Goal: Task Accomplishment & Management: Use online tool/utility

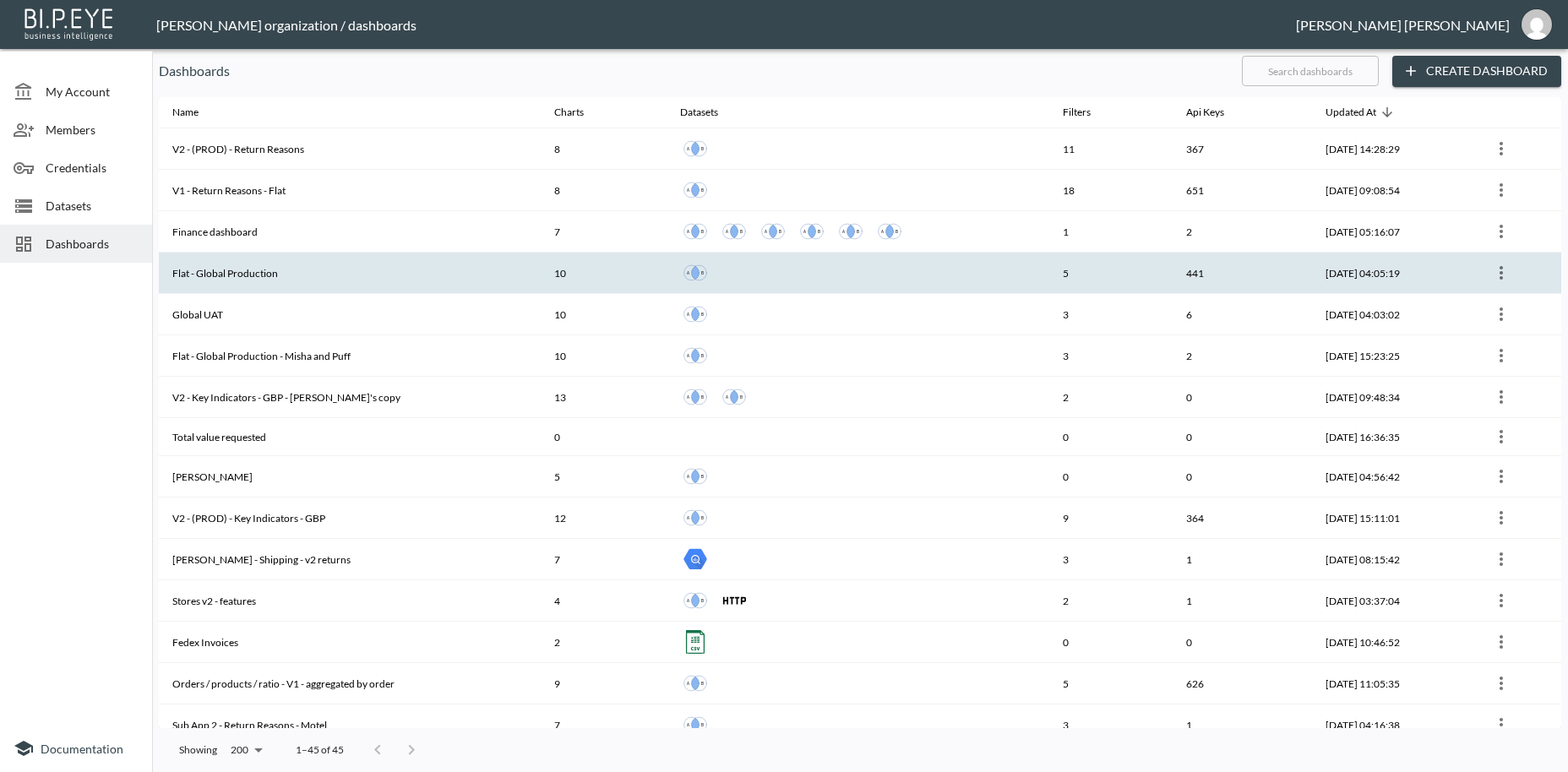
click at [220, 279] on th "Flat - Global Production" at bounding box center [349, 273] width 382 height 41
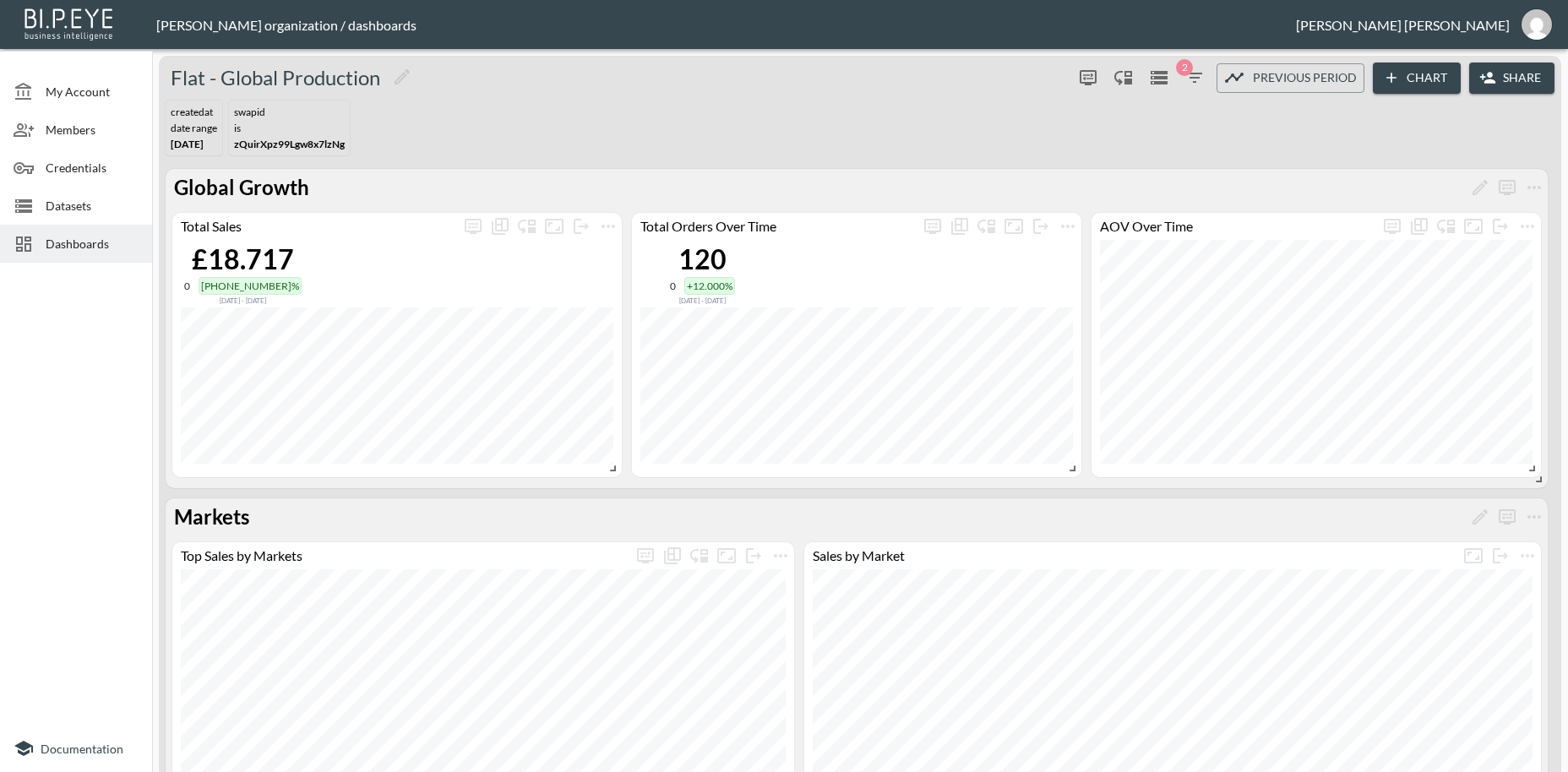
click at [1513, 76] on button "Share" at bounding box center [1511, 78] width 85 height 31
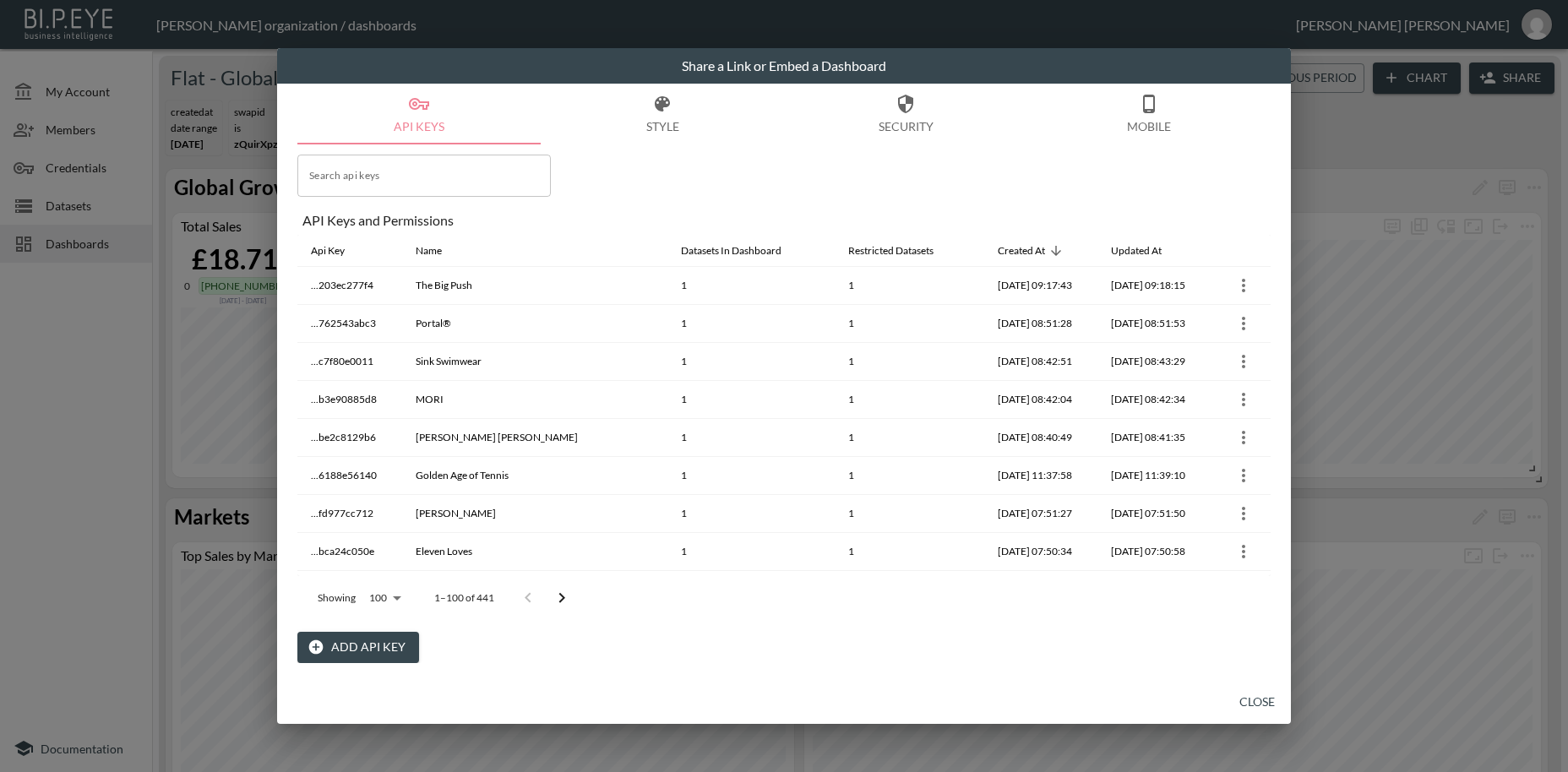
click at [372, 647] on button "Add API Key" at bounding box center [358, 647] width 122 height 31
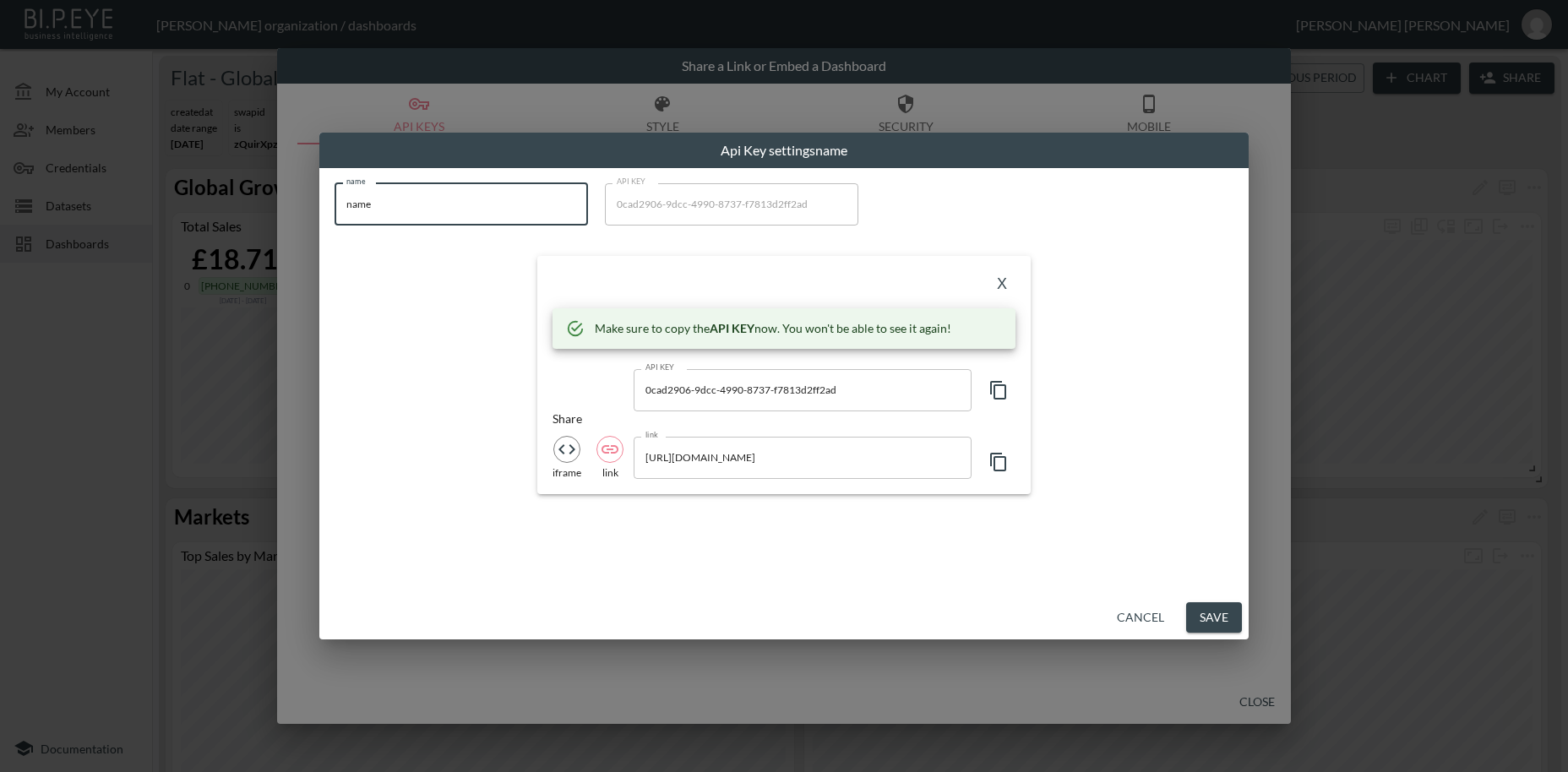
drag, startPoint x: 388, startPoint y: 204, endPoint x: 285, endPoint y: 184, distance: 104.9
click at [334, 184] on input "name" at bounding box center [461, 204] width 254 height 42
paste input "MORI EU"
type input "MORI EU"
click at [997, 393] on icon "button" at bounding box center [998, 390] width 21 height 21
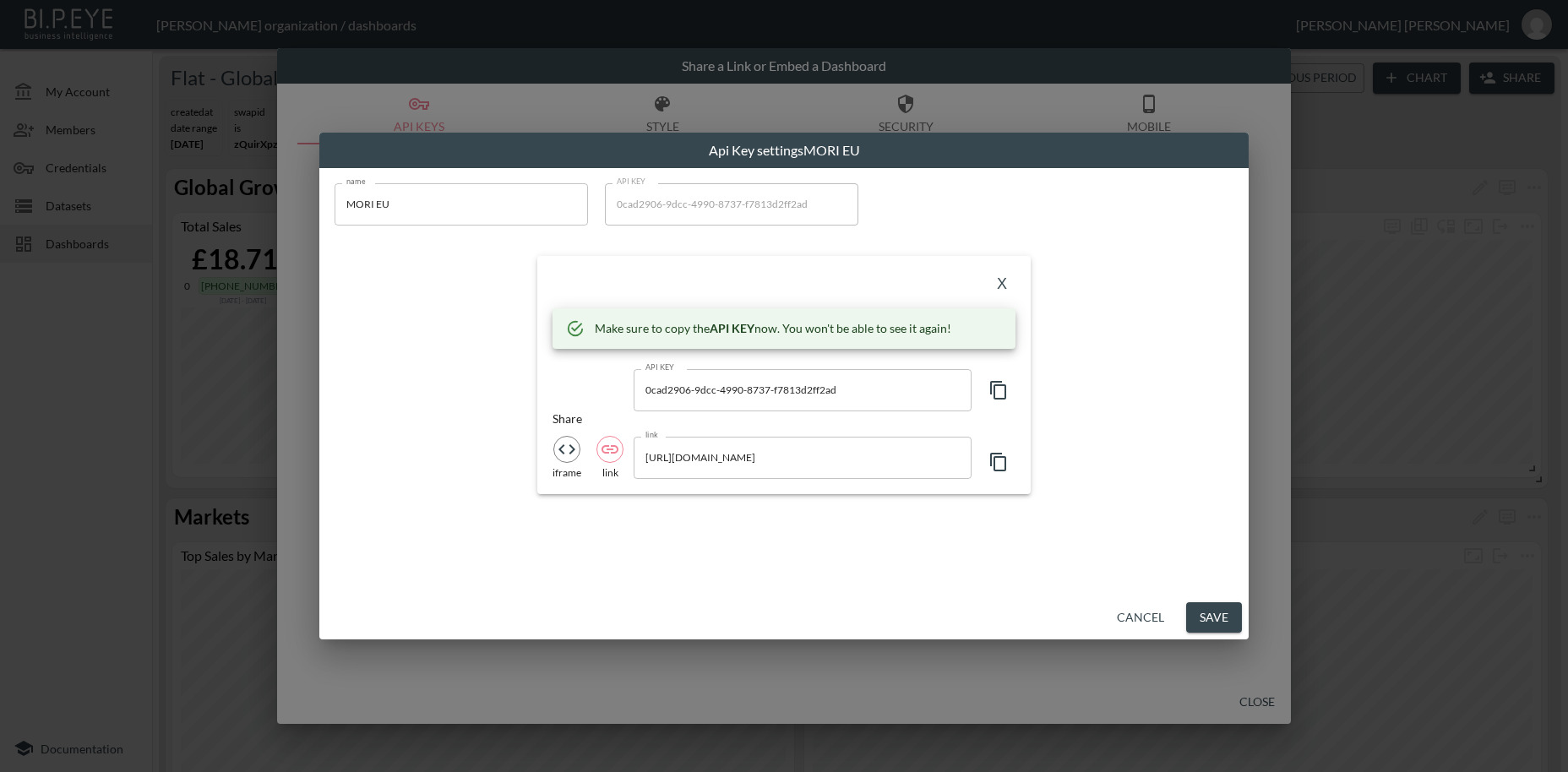
click at [997, 393] on icon "button" at bounding box center [998, 390] width 21 height 21
click at [1000, 287] on button "X" at bounding box center [1002, 285] width 27 height 27
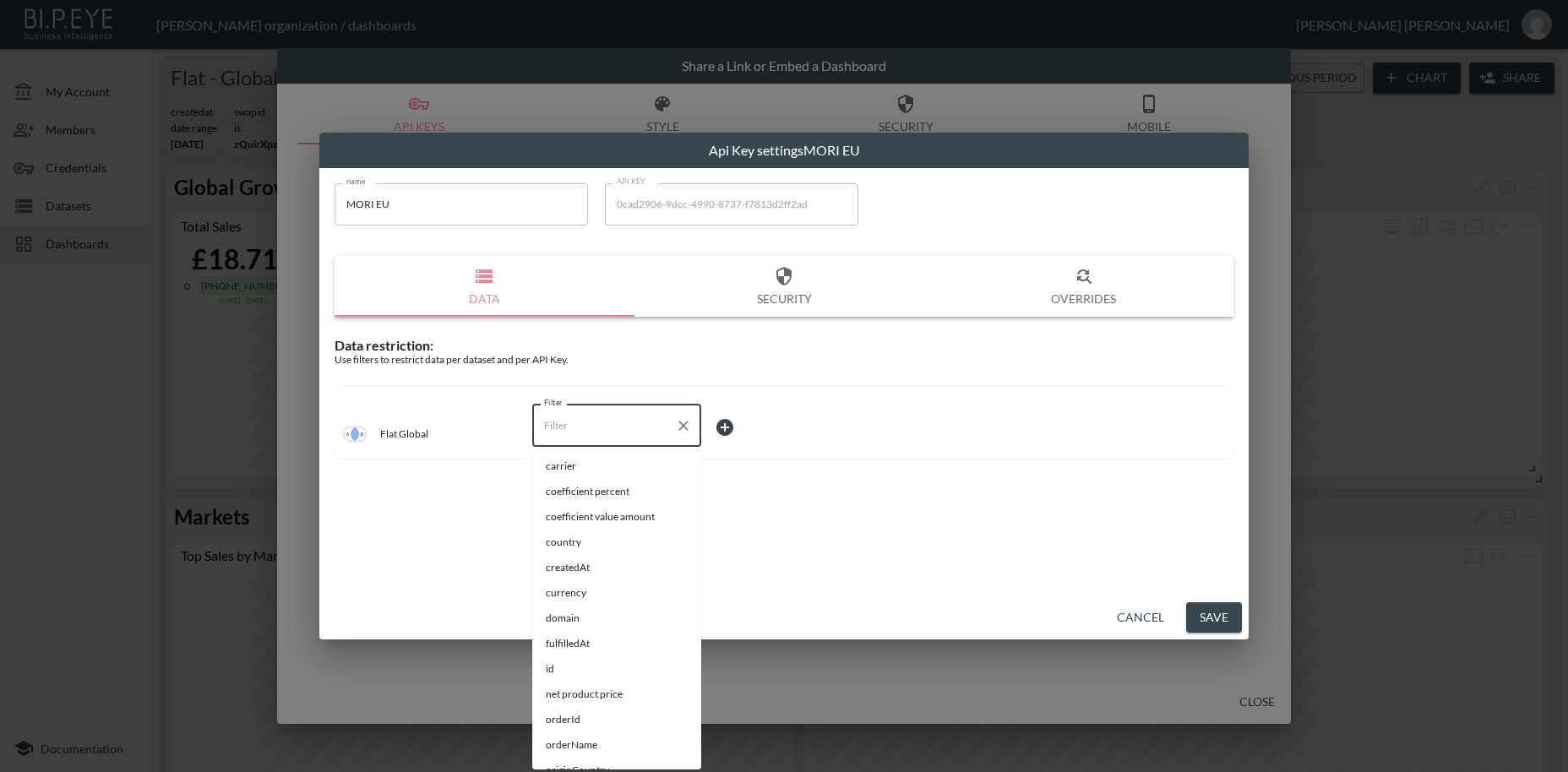
click at [566, 426] on input "Filter" at bounding box center [604, 425] width 129 height 27
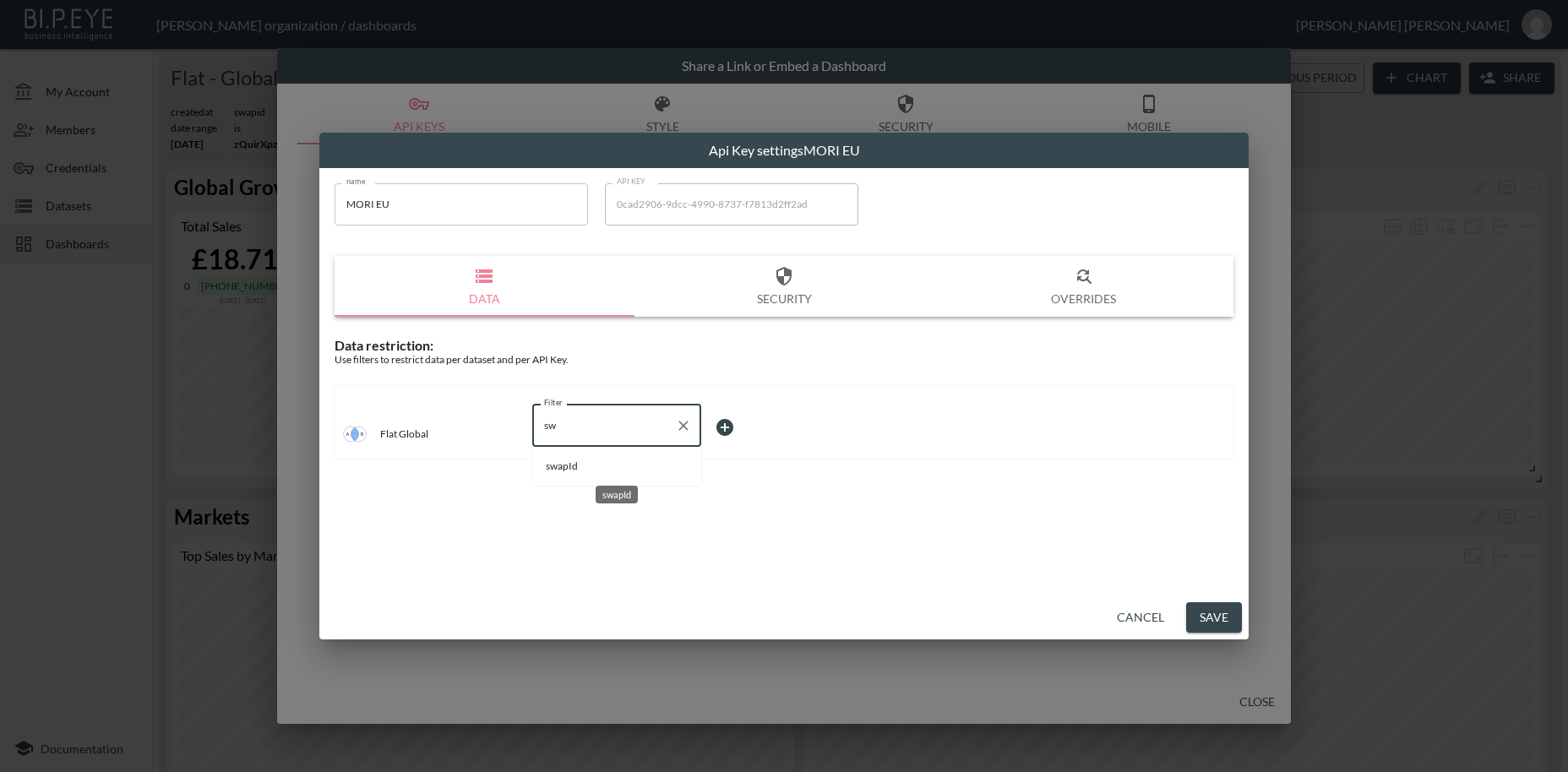
click at [592, 472] on span "swapId" at bounding box center [616, 466] width 142 height 15
type input "swapId"
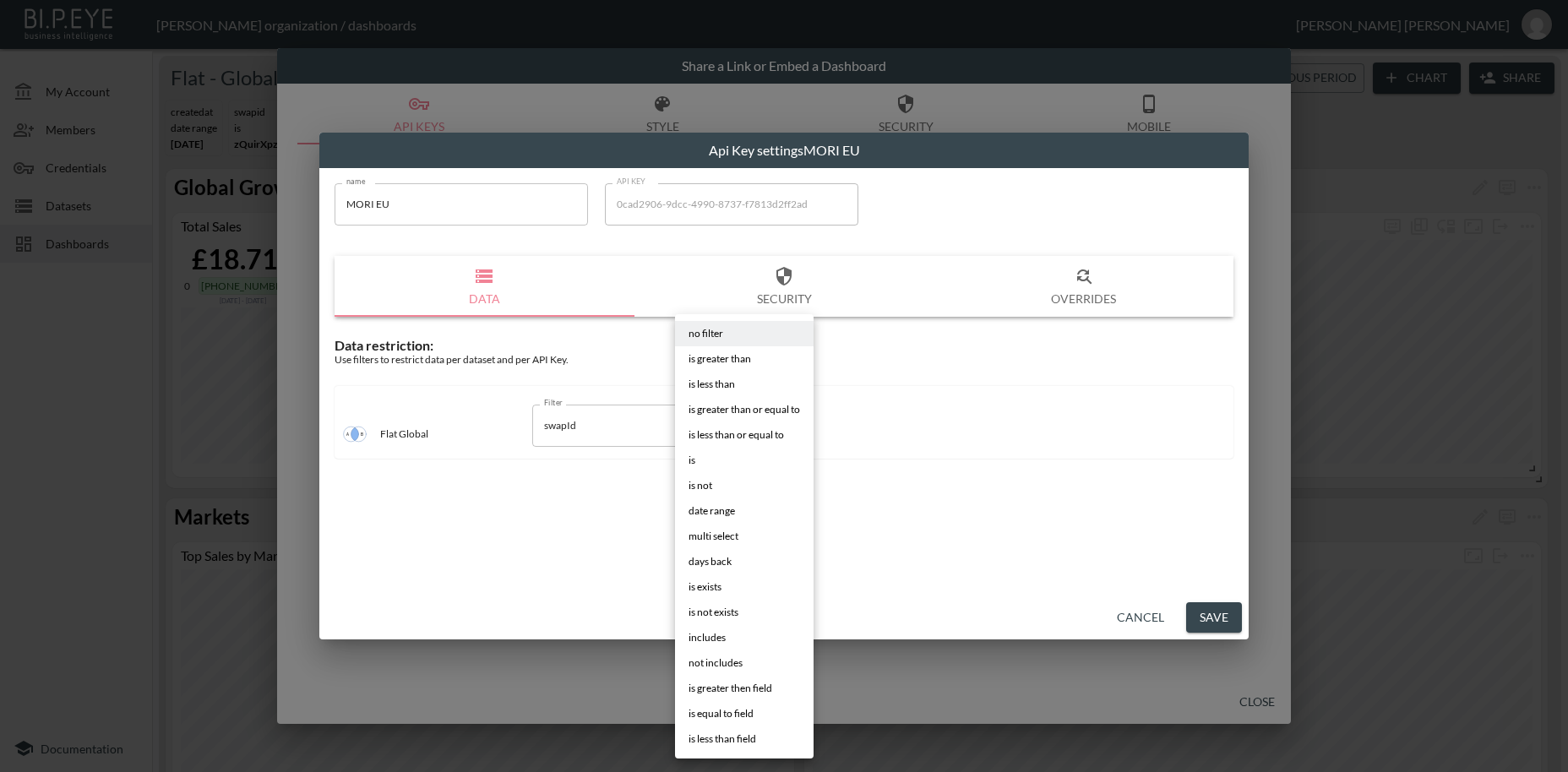
click at [731, 428] on body "BI.P.EYE, Interactive Analytics Dashboards - app [PERSON_NAME] organization / d…" at bounding box center [784, 386] width 1568 height 772
click at [709, 462] on li "is" at bounding box center [743, 460] width 138 height 25
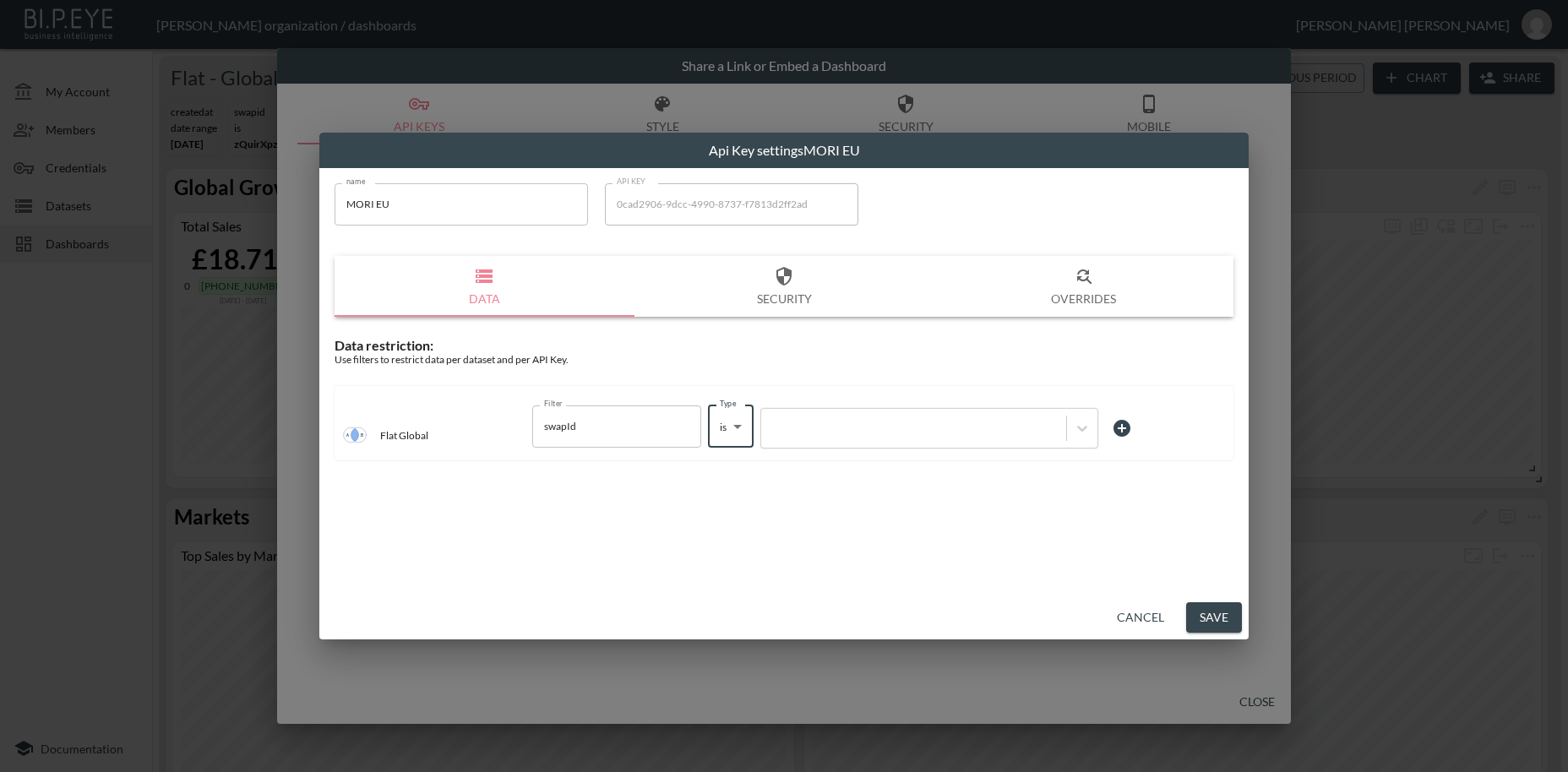
type input "is"
click at [819, 426] on div at bounding box center [913, 428] width 288 height 16
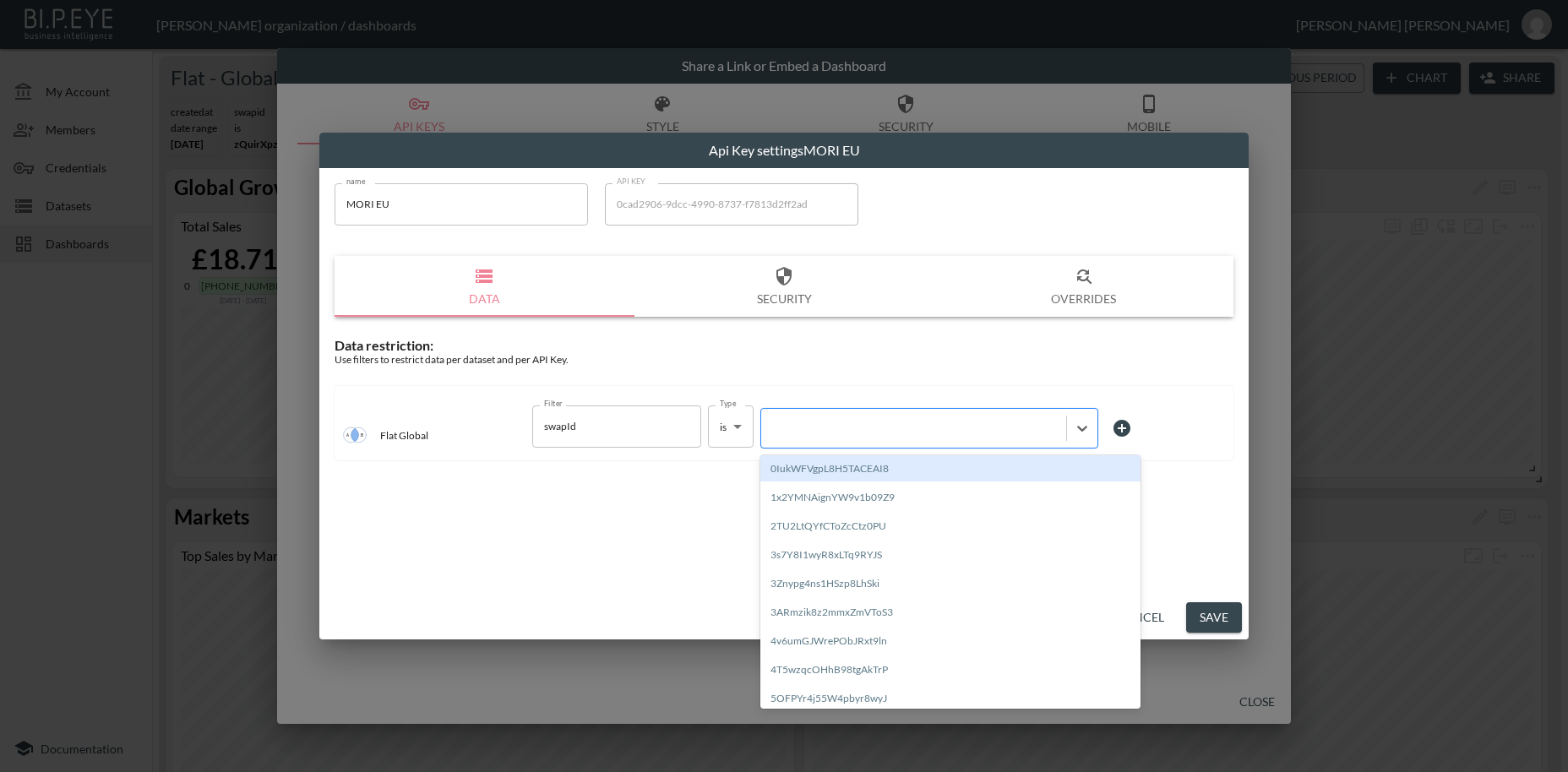
paste input "oIleoArnTfxwarmZ6vDK"
type input "oIleoArnTfxwarmZ6vDK"
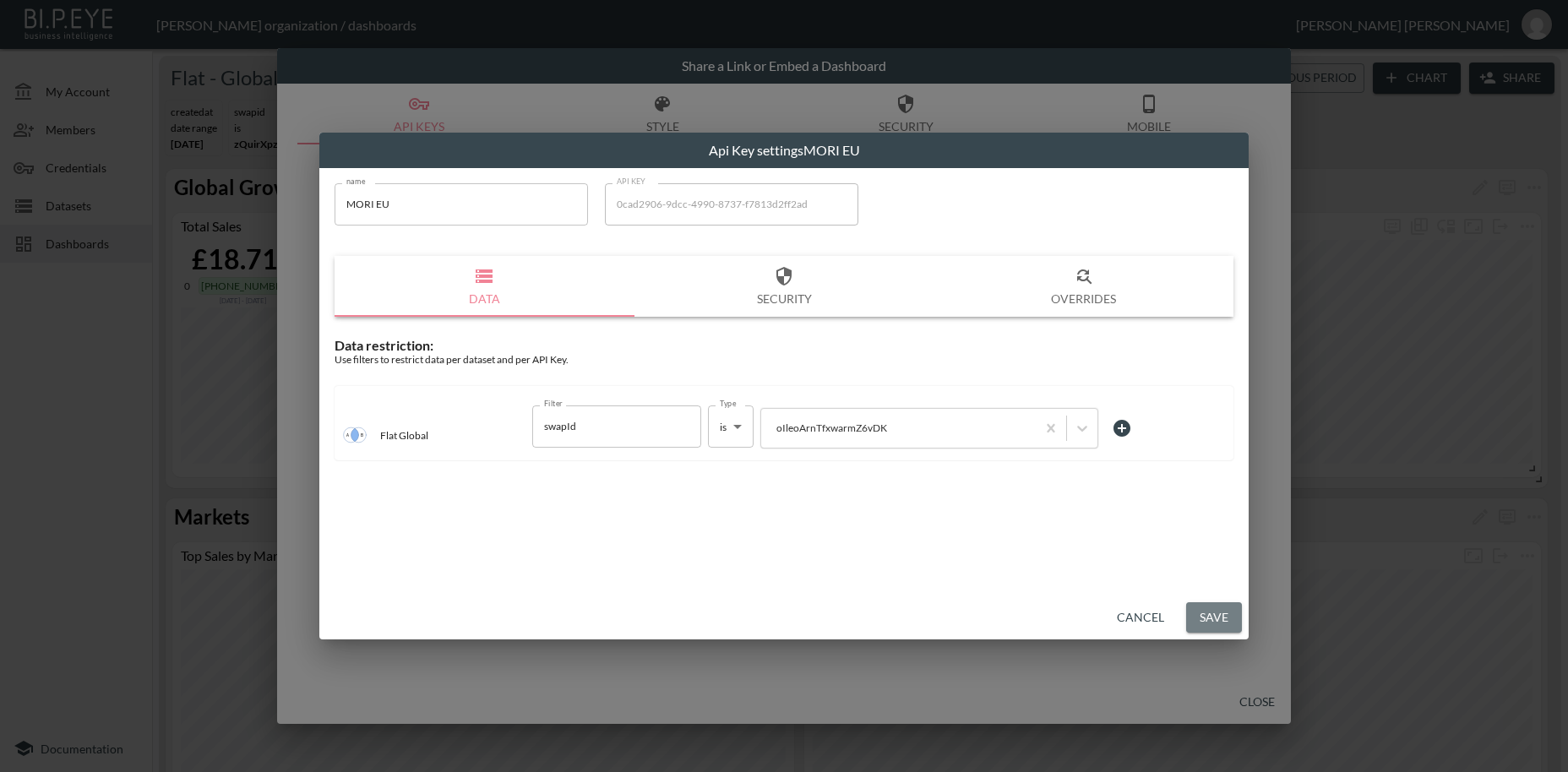
click at [1212, 622] on button "Save" at bounding box center [1214, 617] width 55 height 31
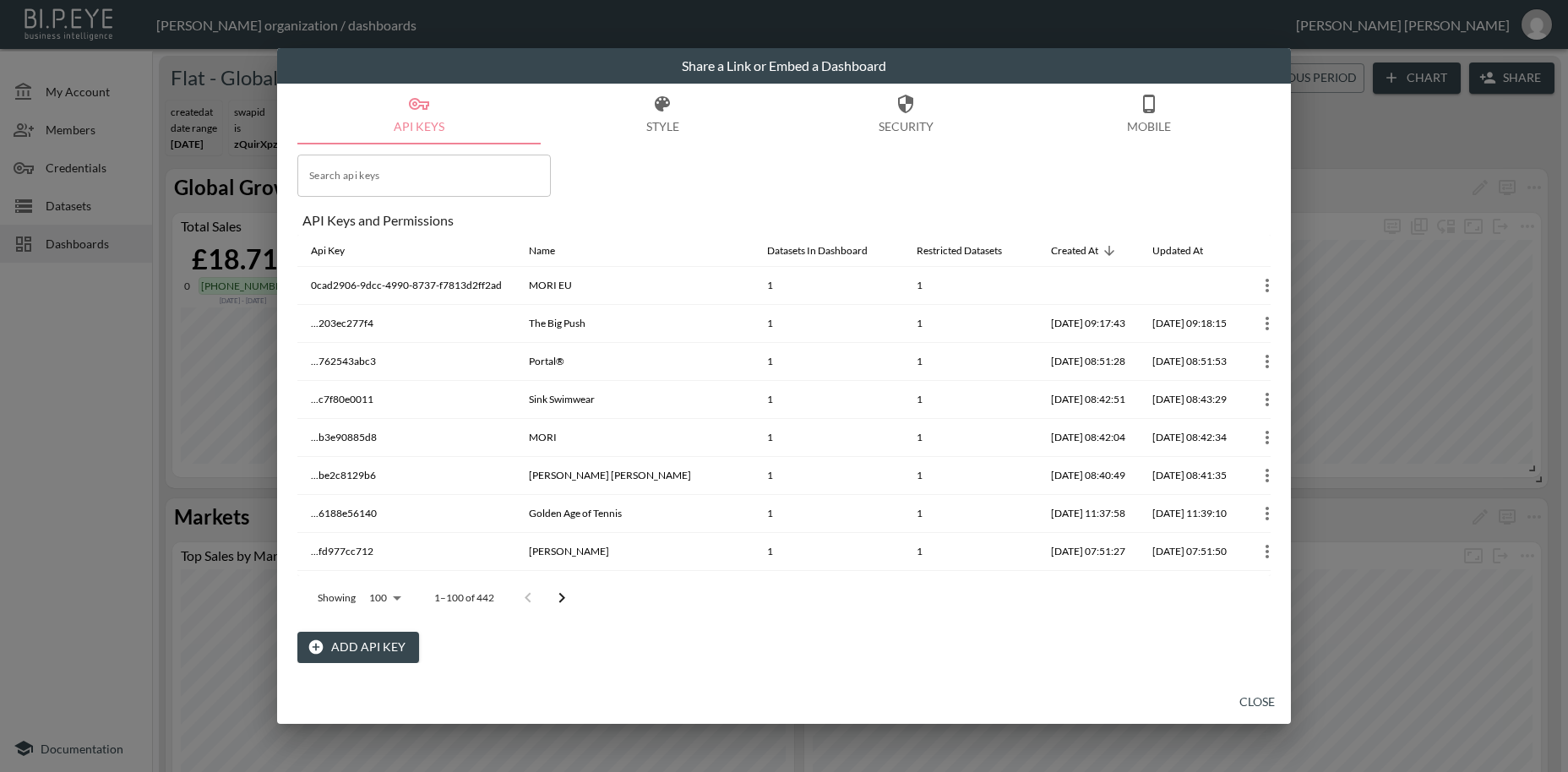
click at [1266, 700] on button "Close" at bounding box center [1257, 702] width 55 height 31
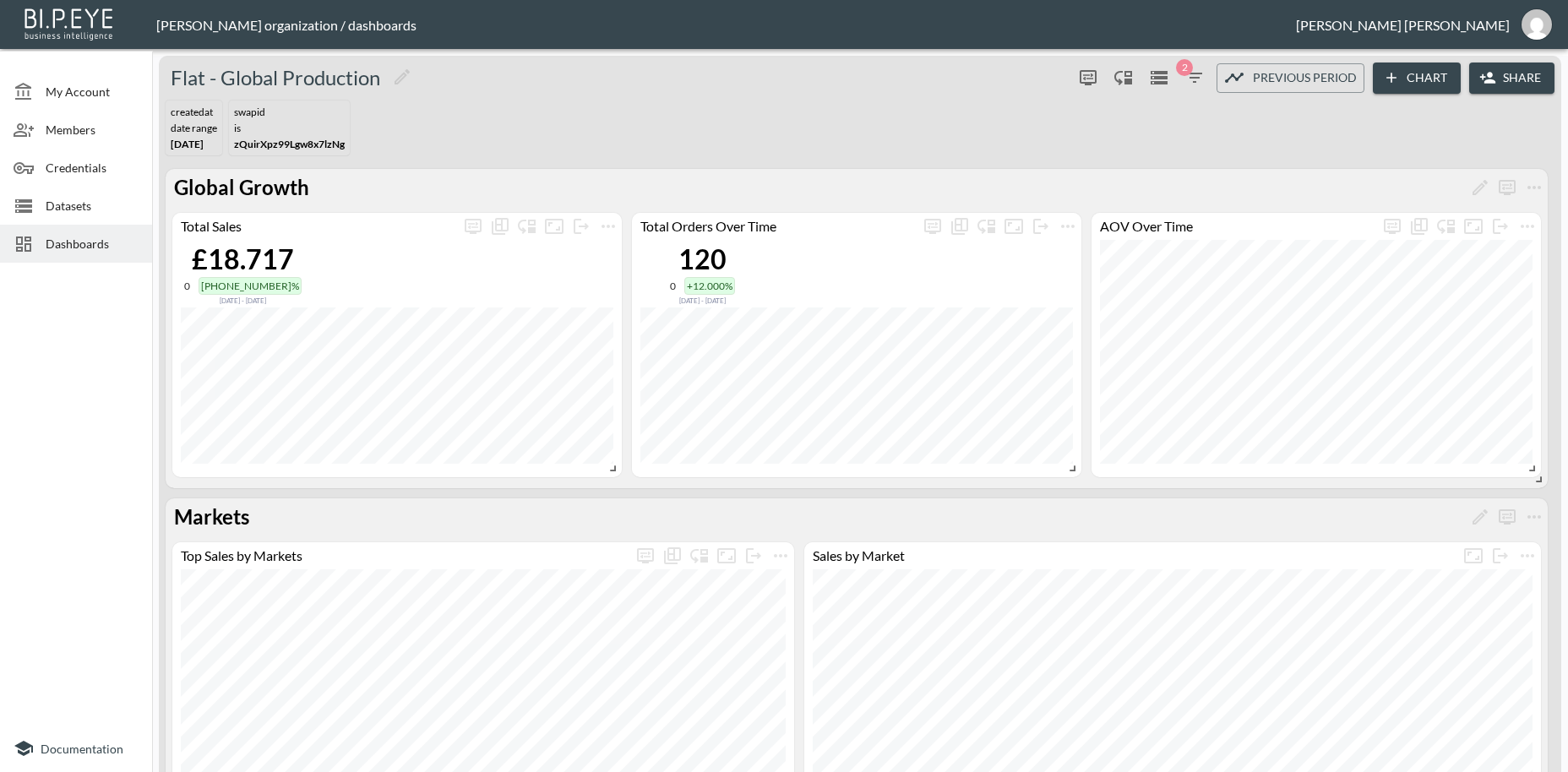
click at [85, 167] on span "Credentials" at bounding box center [92, 168] width 93 height 18
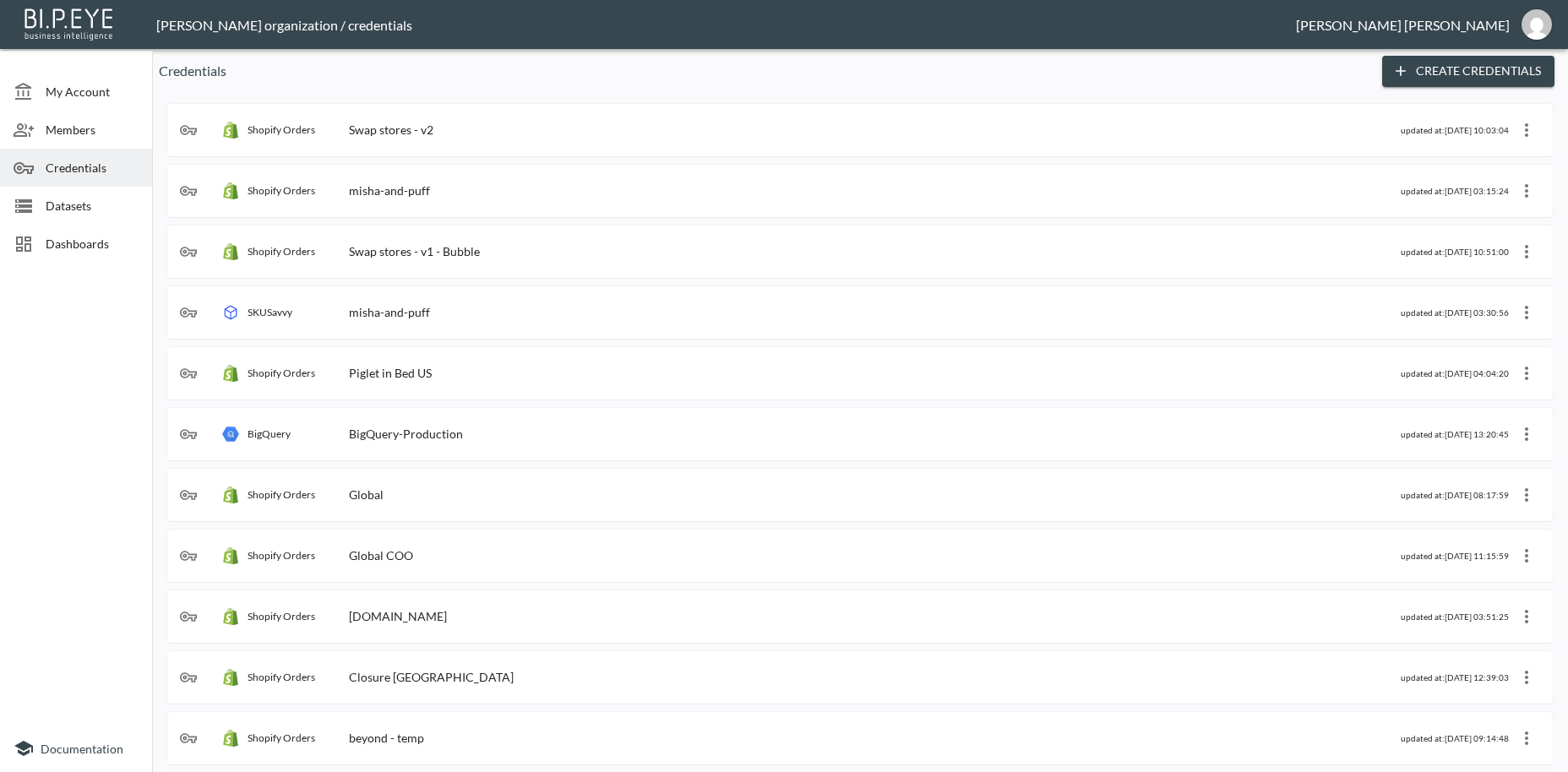
click at [426, 131] on div "Swap stores - v2" at bounding box center [391, 130] width 85 height 14
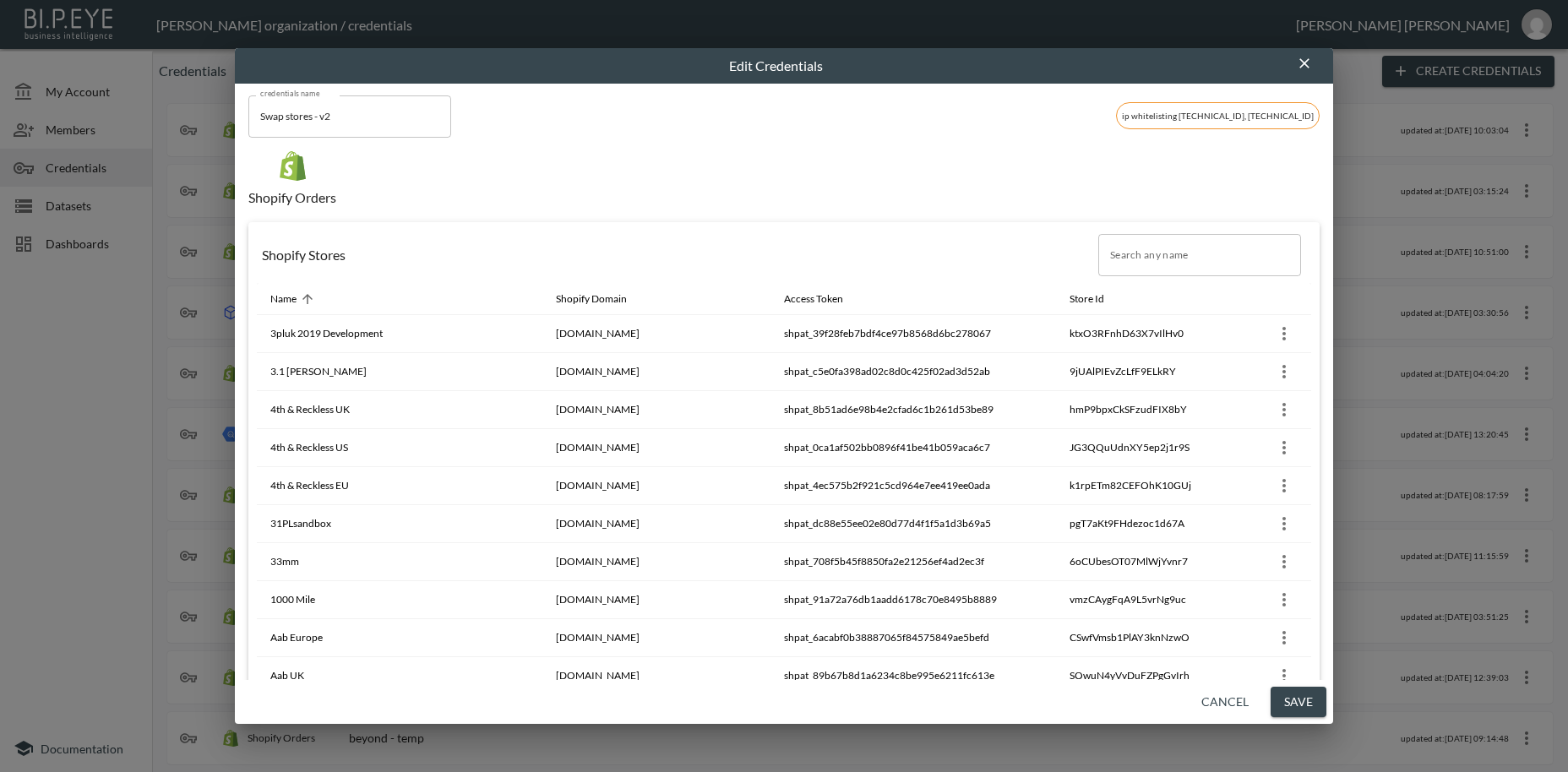
click at [1126, 254] on input "Search any name" at bounding box center [1199, 255] width 203 height 42
paste input "Queens of Archive"
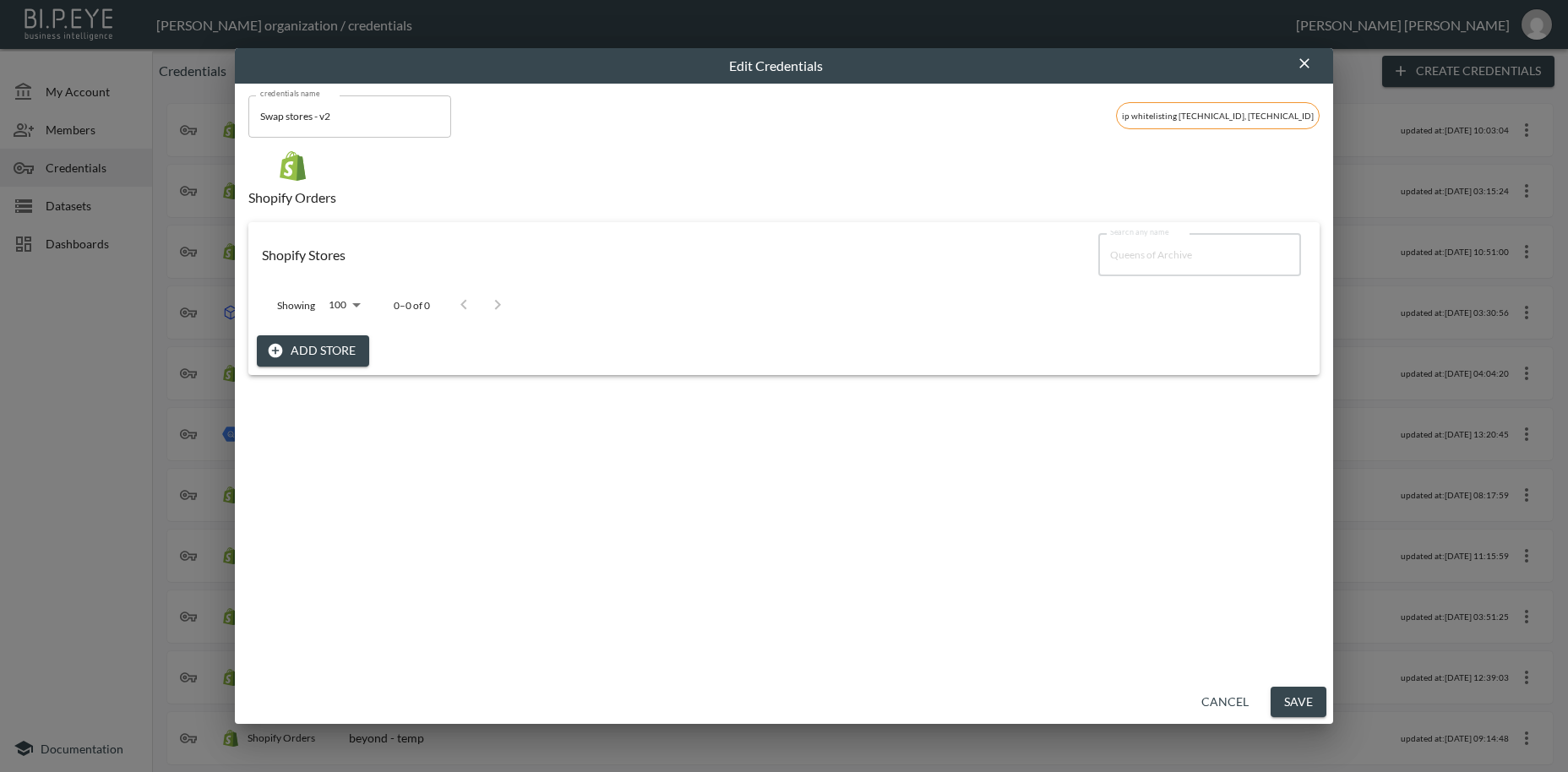
type input "Queens of Archive"
click at [324, 352] on button "Add Store" at bounding box center [313, 350] width 113 height 31
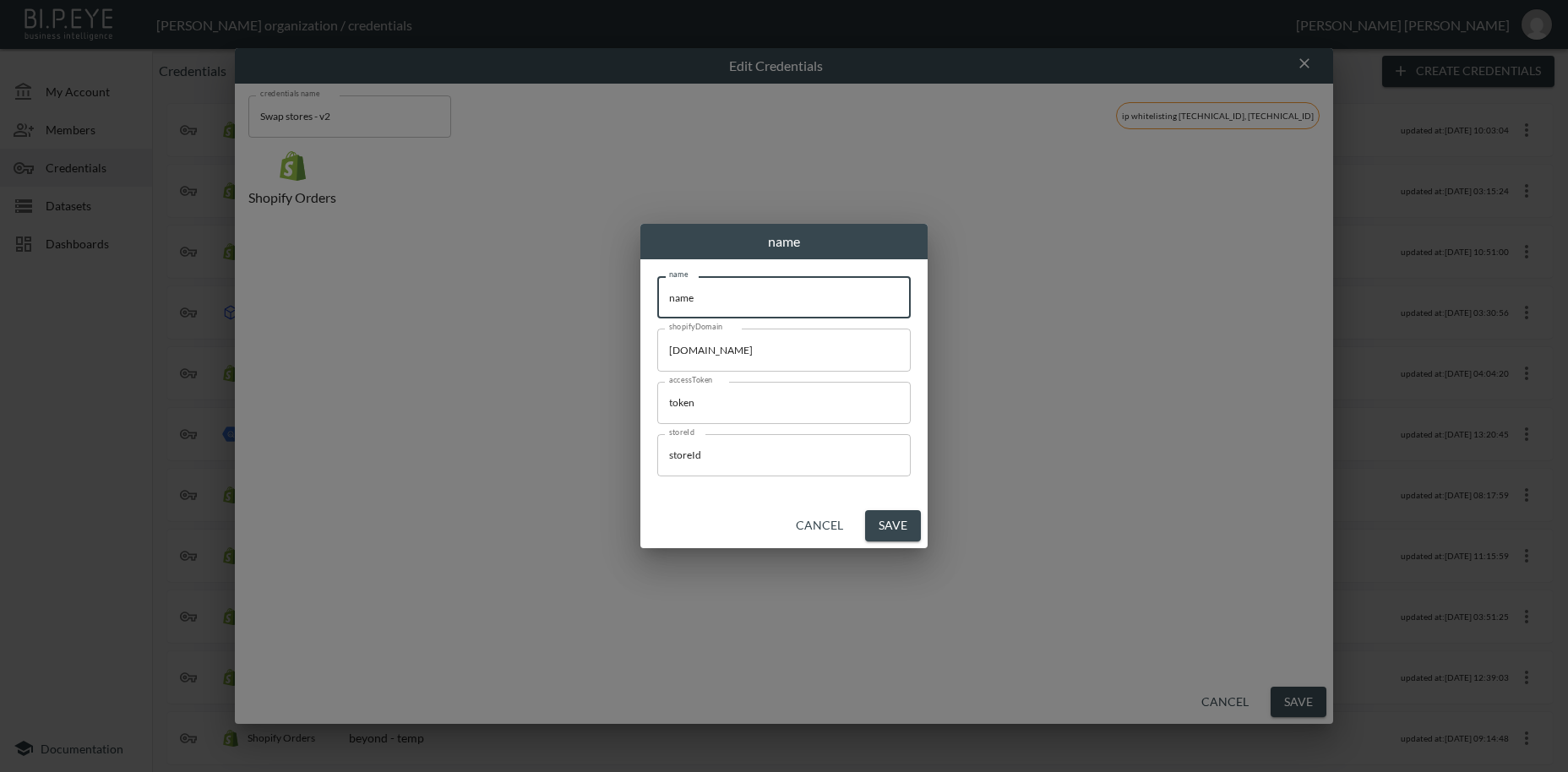
drag, startPoint x: 739, startPoint y: 299, endPoint x: 615, endPoint y: 299, distance: 124.0
click at [658, 299] on input "name" at bounding box center [784, 297] width 254 height 42
paste input "Queens of Archiv"
type input "Queens of Archive"
drag, startPoint x: 802, startPoint y: 350, endPoint x: 600, endPoint y: 338, distance: 202.4
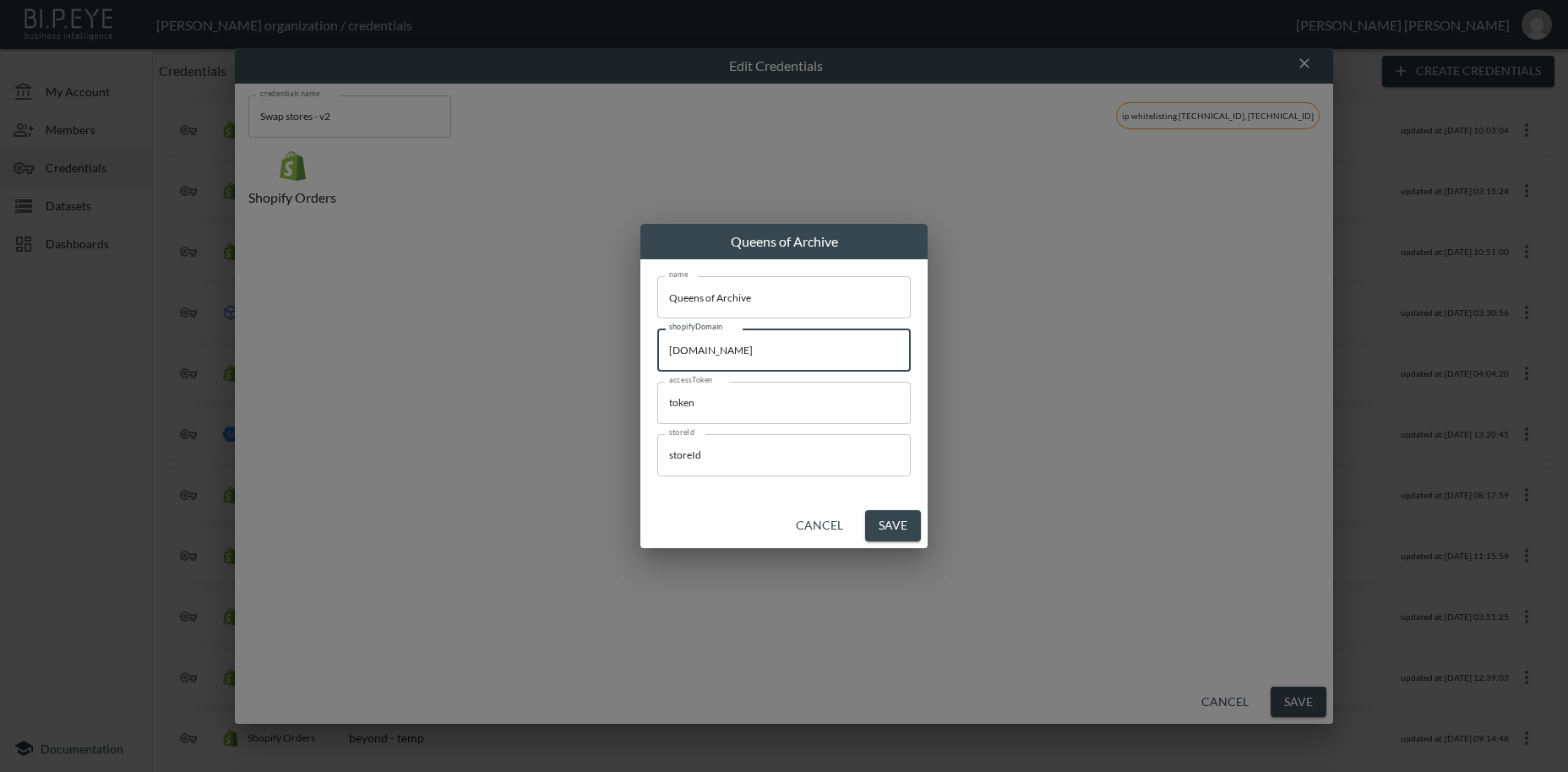
click at [658, 338] on input "[DOMAIN_NAME]" at bounding box center [784, 349] width 254 height 42
paste input "queens-of-archiv"
type input "[DOMAIN_NAME]"
drag, startPoint x: 721, startPoint y: 405, endPoint x: 598, endPoint y: 396, distance: 123.3
click at [658, 396] on input "token" at bounding box center [784, 402] width 254 height 42
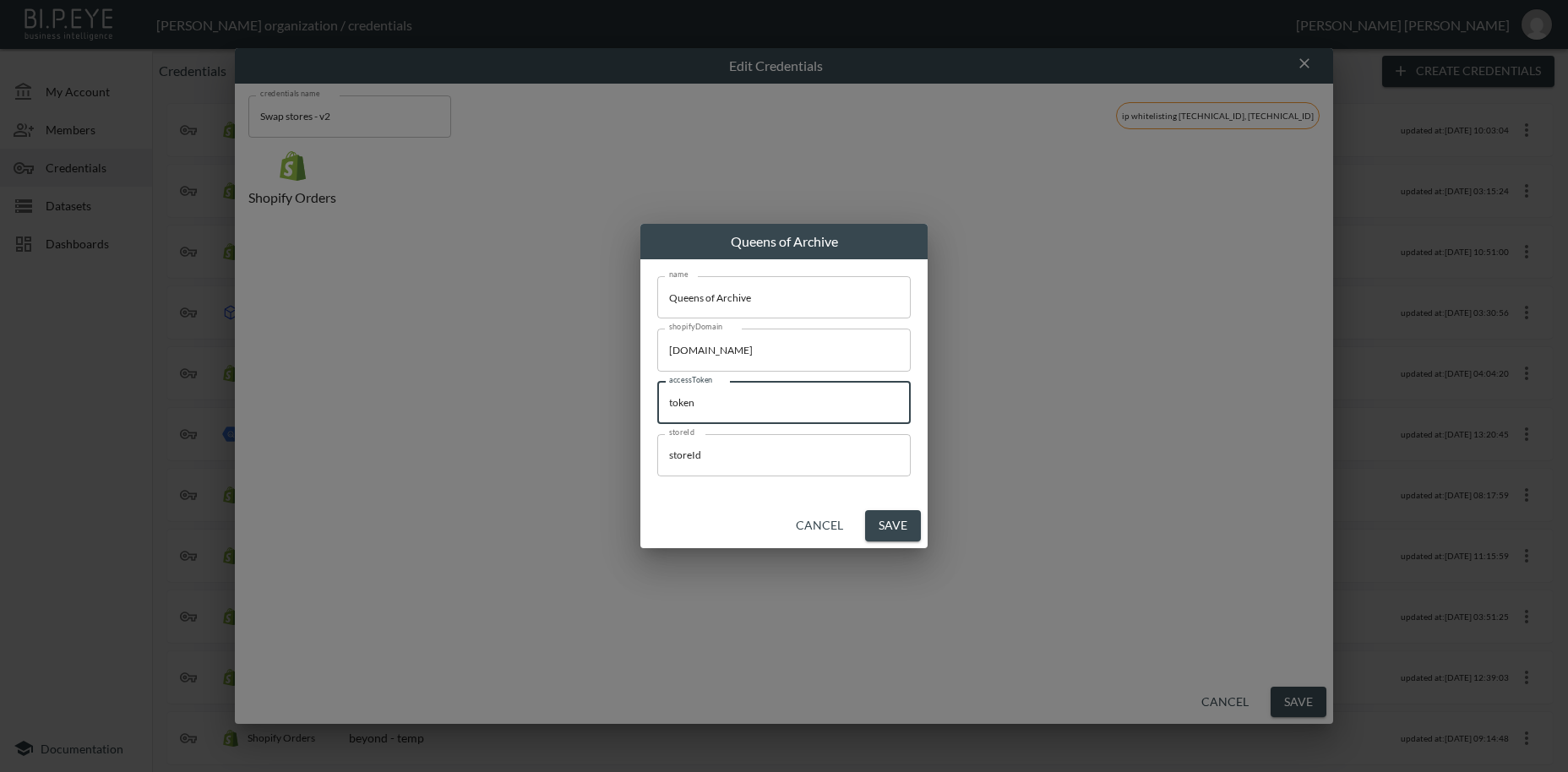
paste input "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"
type input "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"
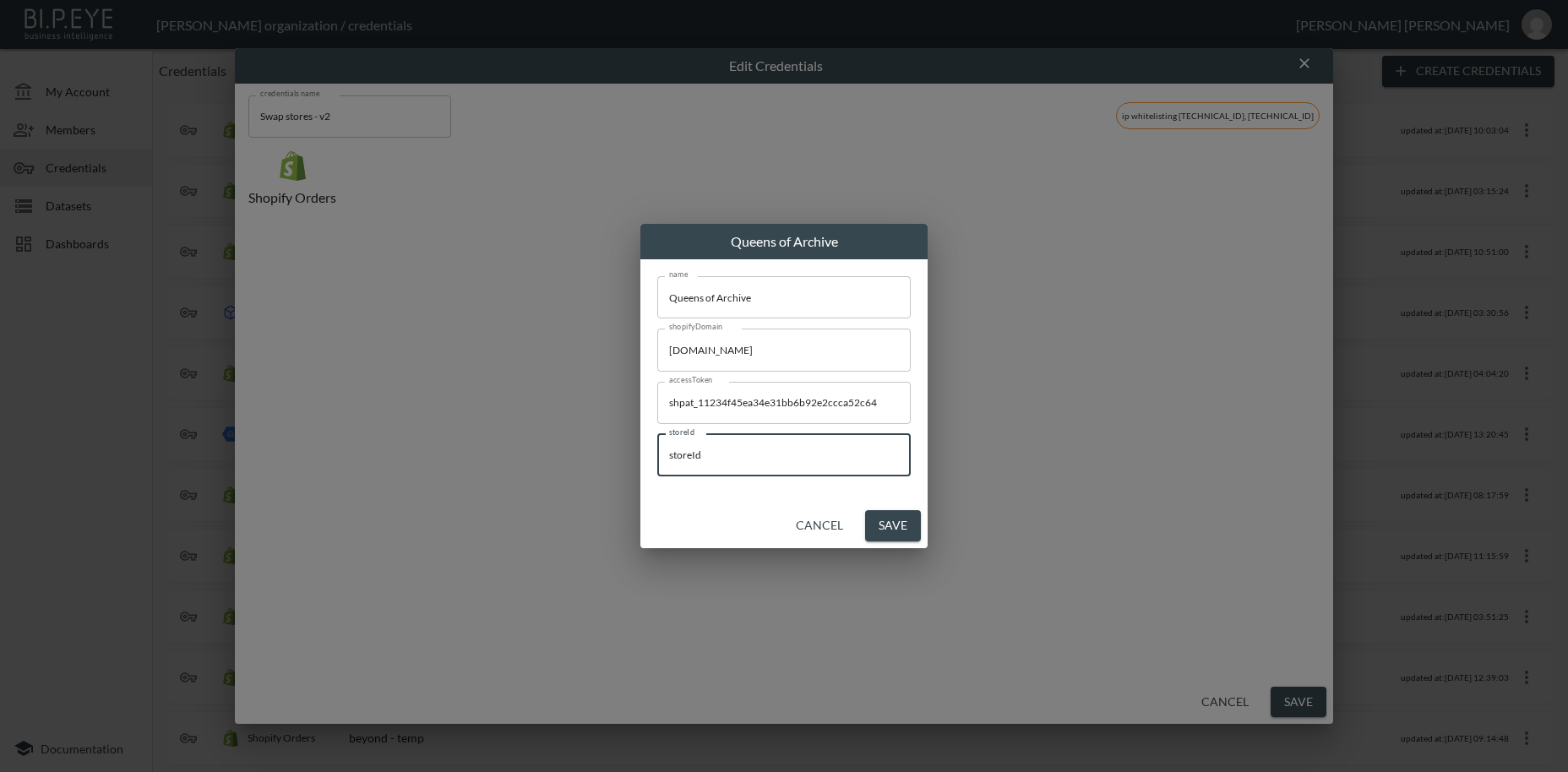
drag, startPoint x: 667, startPoint y: 457, endPoint x: 594, endPoint y: 449, distance: 73.4
click at [658, 449] on input "storeId" at bounding box center [784, 455] width 254 height 42
paste input "xfGGleEPG2kQ4SDHZNfI"
type input "xfGGleEPG2kQ4SDHZNfI"
click at [885, 524] on button "Save" at bounding box center [893, 525] width 55 height 31
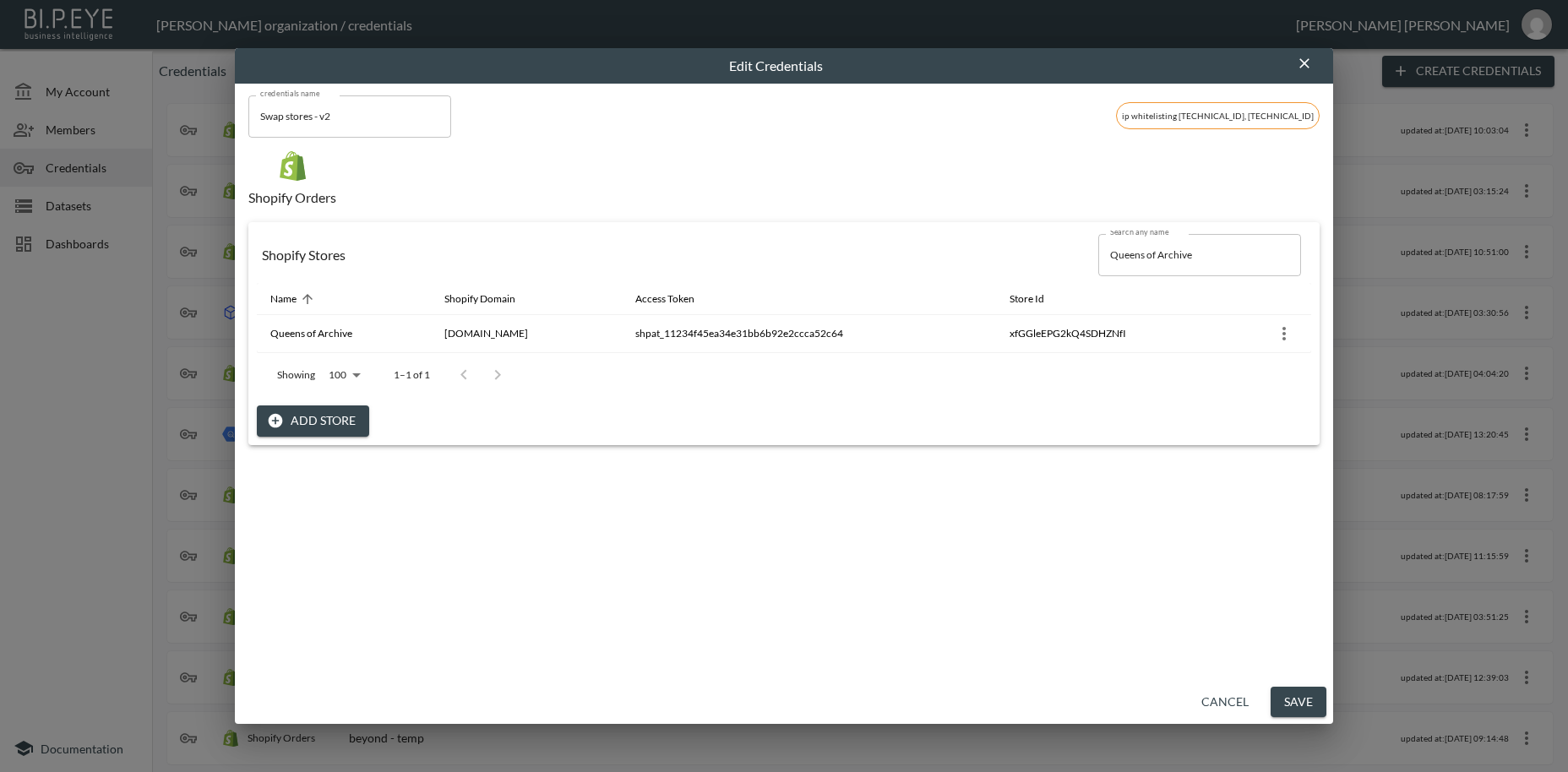
click at [1133, 256] on input "Queens of Archive" at bounding box center [1199, 255] width 203 height 42
drag, startPoint x: 1215, startPoint y: 256, endPoint x: 1017, endPoint y: 238, distance: 198.8
click at [1098, 238] on input "Queens of Archive" at bounding box center [1199, 255] width 203 height 42
paste input "Kindred of [GEOGRAPHIC_DATA]"
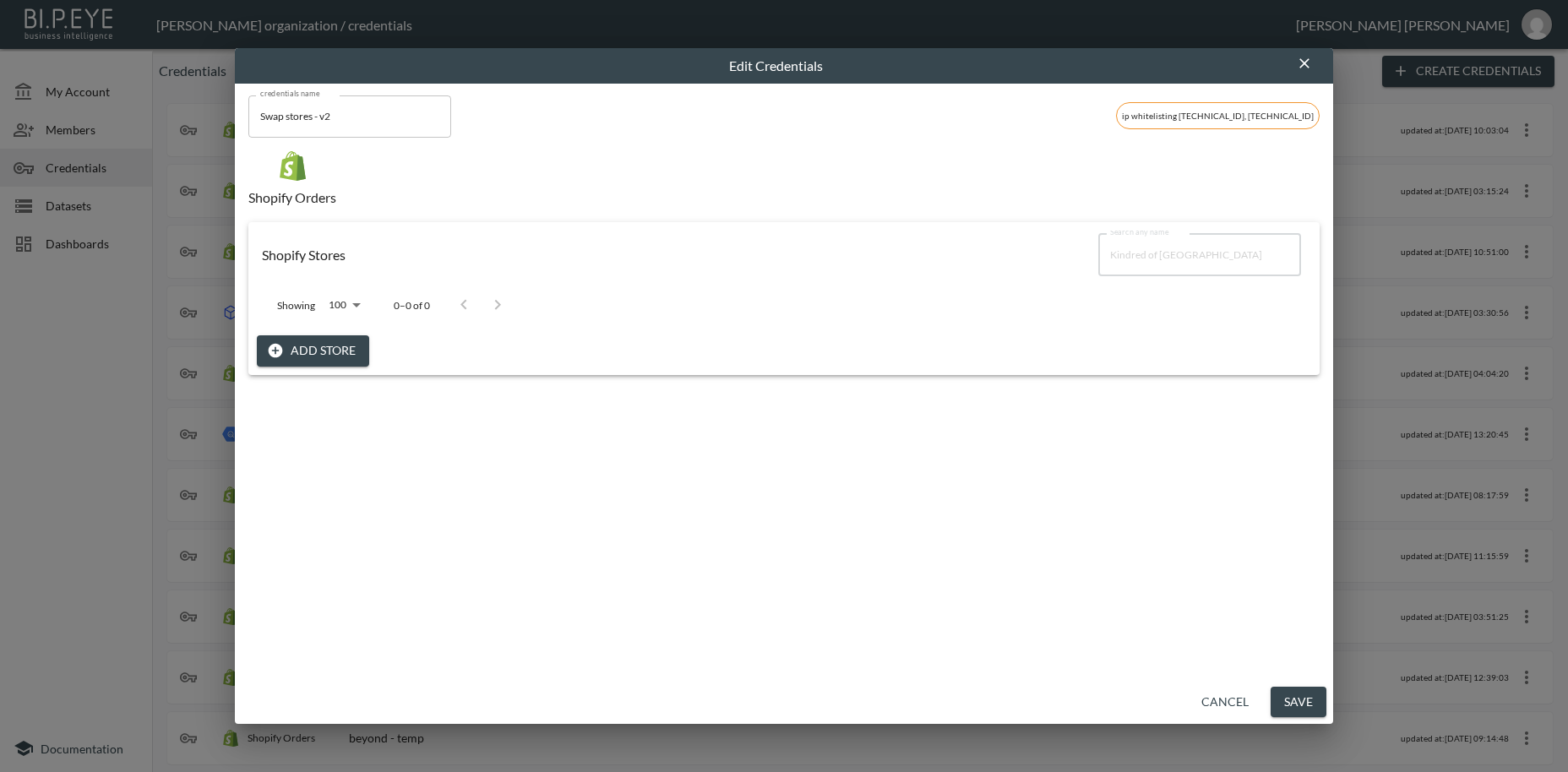
type input "Kindred of [GEOGRAPHIC_DATA]"
click at [331, 348] on button "Add Store" at bounding box center [313, 350] width 113 height 31
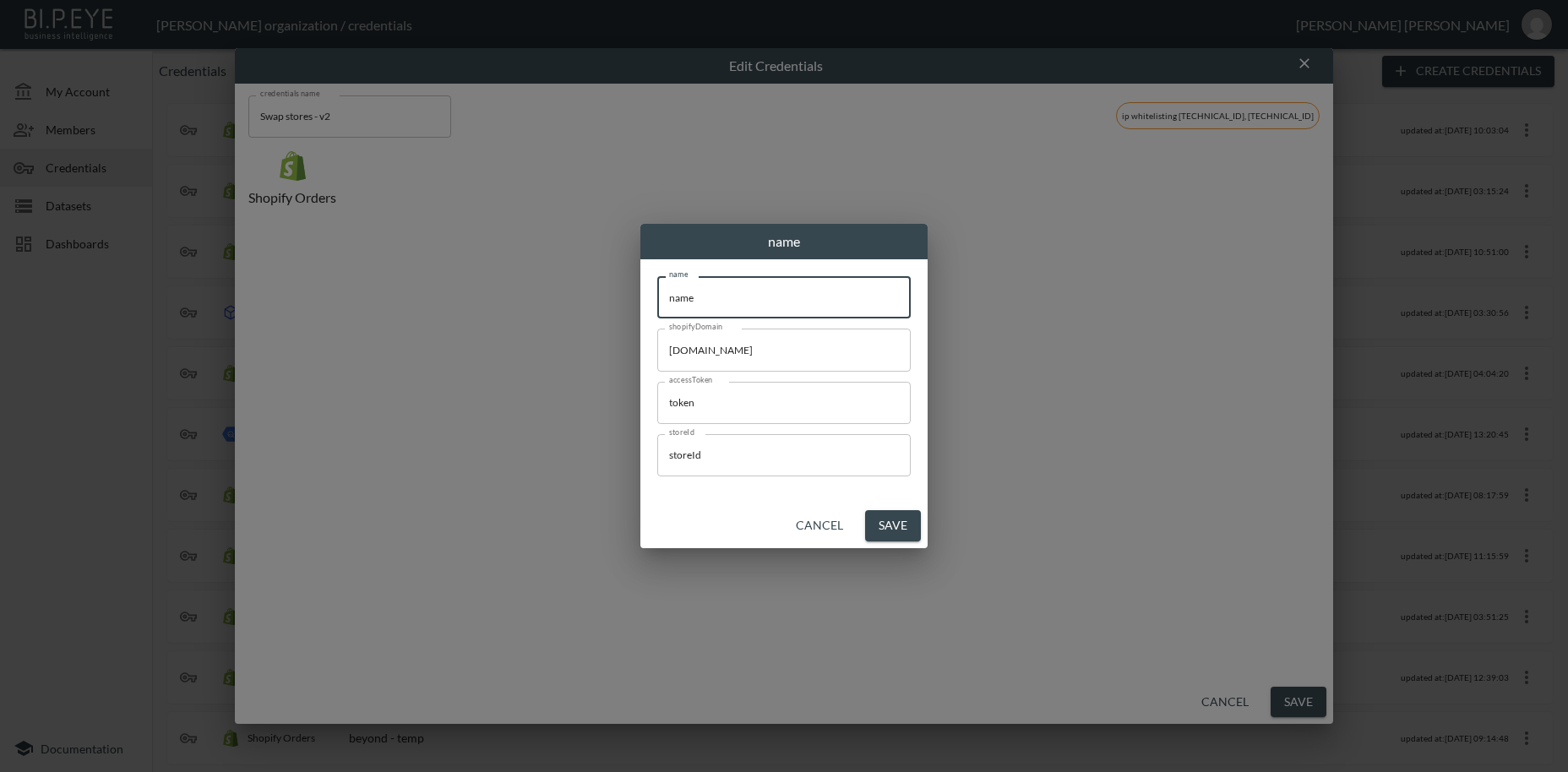
click at [658, 277] on input "name" at bounding box center [784, 297] width 254 height 42
paste input "Kindred of [GEOGRAPHIC_DATA]"
type input "Kindred of [GEOGRAPHIC_DATA]"
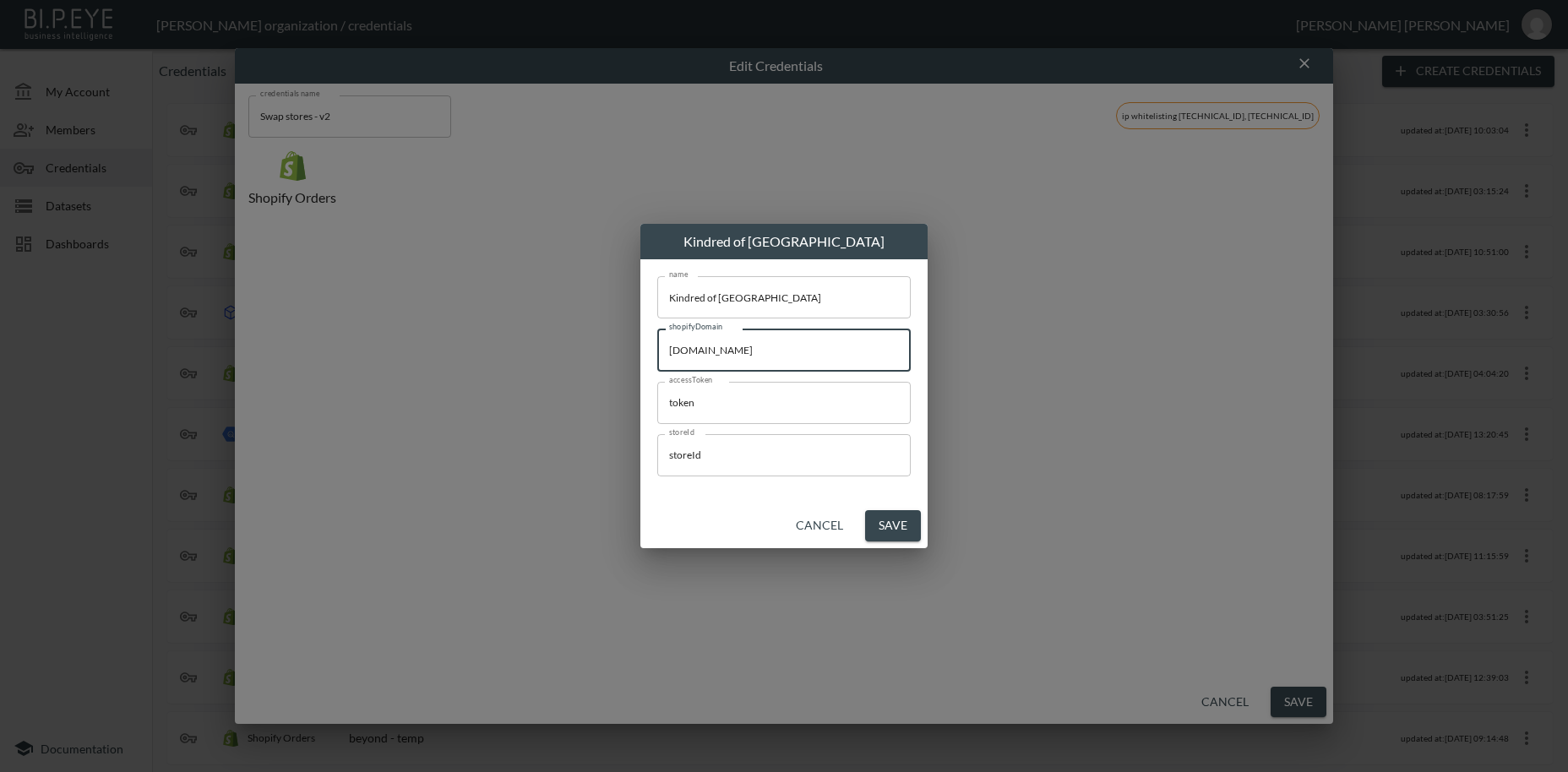
drag, startPoint x: 827, startPoint y: 348, endPoint x: 606, endPoint y: 440, distance: 239.4
click at [658, 341] on input "[DOMAIN_NAME]" at bounding box center [784, 349] width 254 height 42
paste input "kindred-[GEOGRAPHIC_DATA]"
type input "[DOMAIN_NAME]"
drag, startPoint x: 728, startPoint y: 407, endPoint x: 601, endPoint y: 396, distance: 127.5
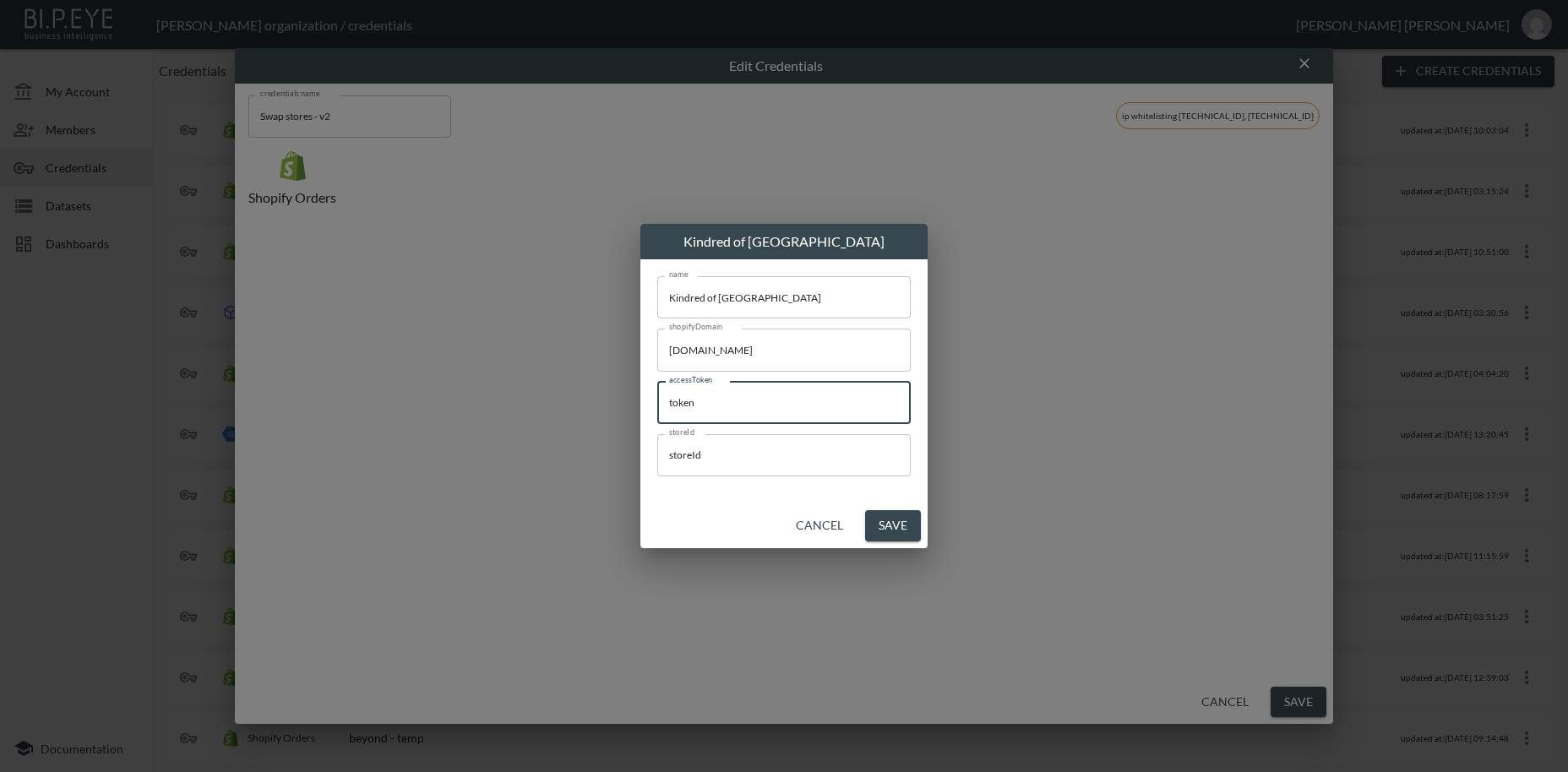
click at [658, 394] on input "token" at bounding box center [784, 402] width 254 height 42
paste input "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"
type input "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"
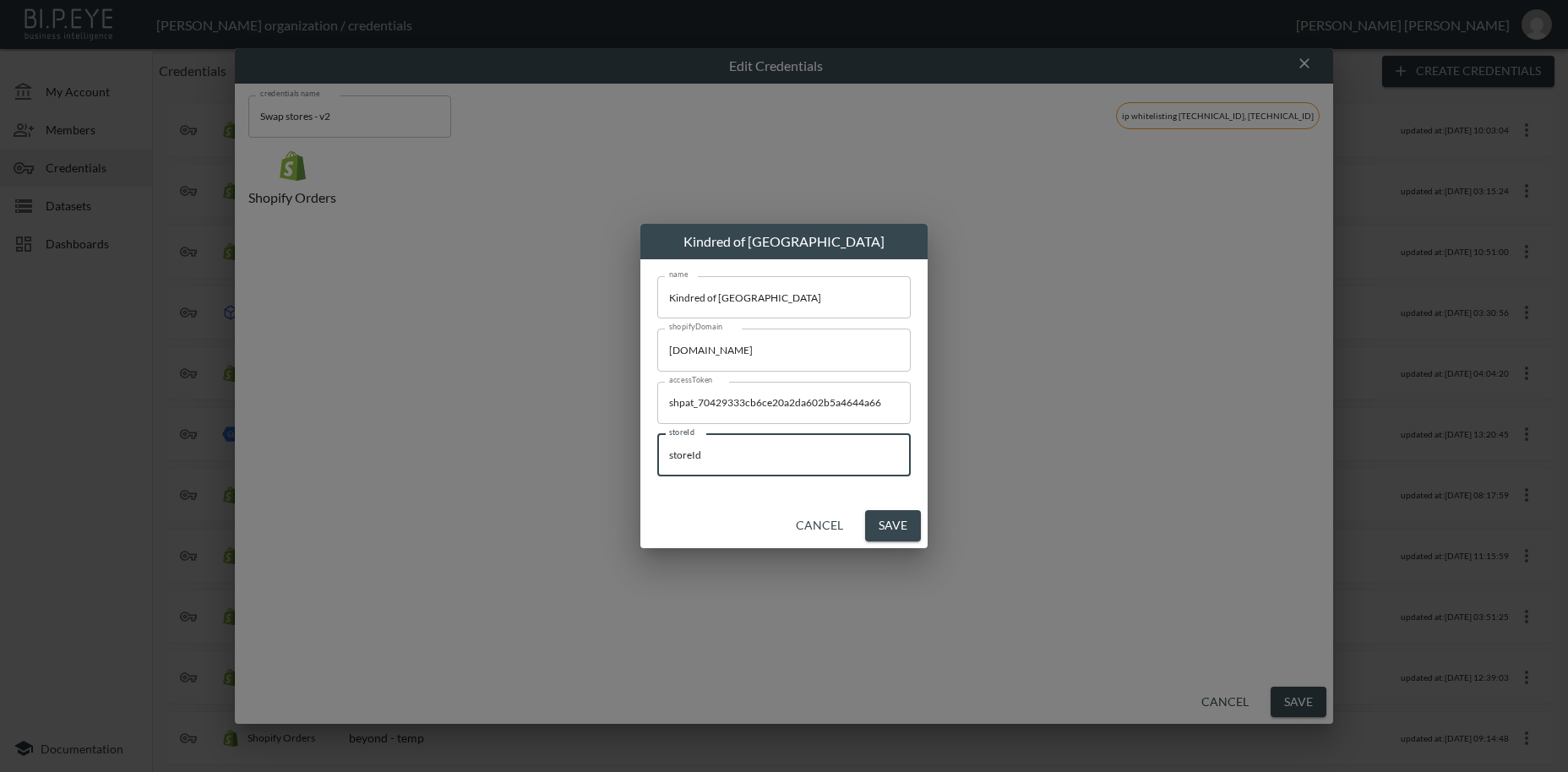
drag, startPoint x: 675, startPoint y: 457, endPoint x: 710, endPoint y: 524, distance: 75.6
click at [658, 452] on input "storeId" at bounding box center [784, 455] width 254 height 42
paste input "vgZsiNCeBq99L6wSysRw"
type input "vgZsiNCeBq99L6wSysRw"
click at [898, 522] on button "Save" at bounding box center [893, 525] width 55 height 31
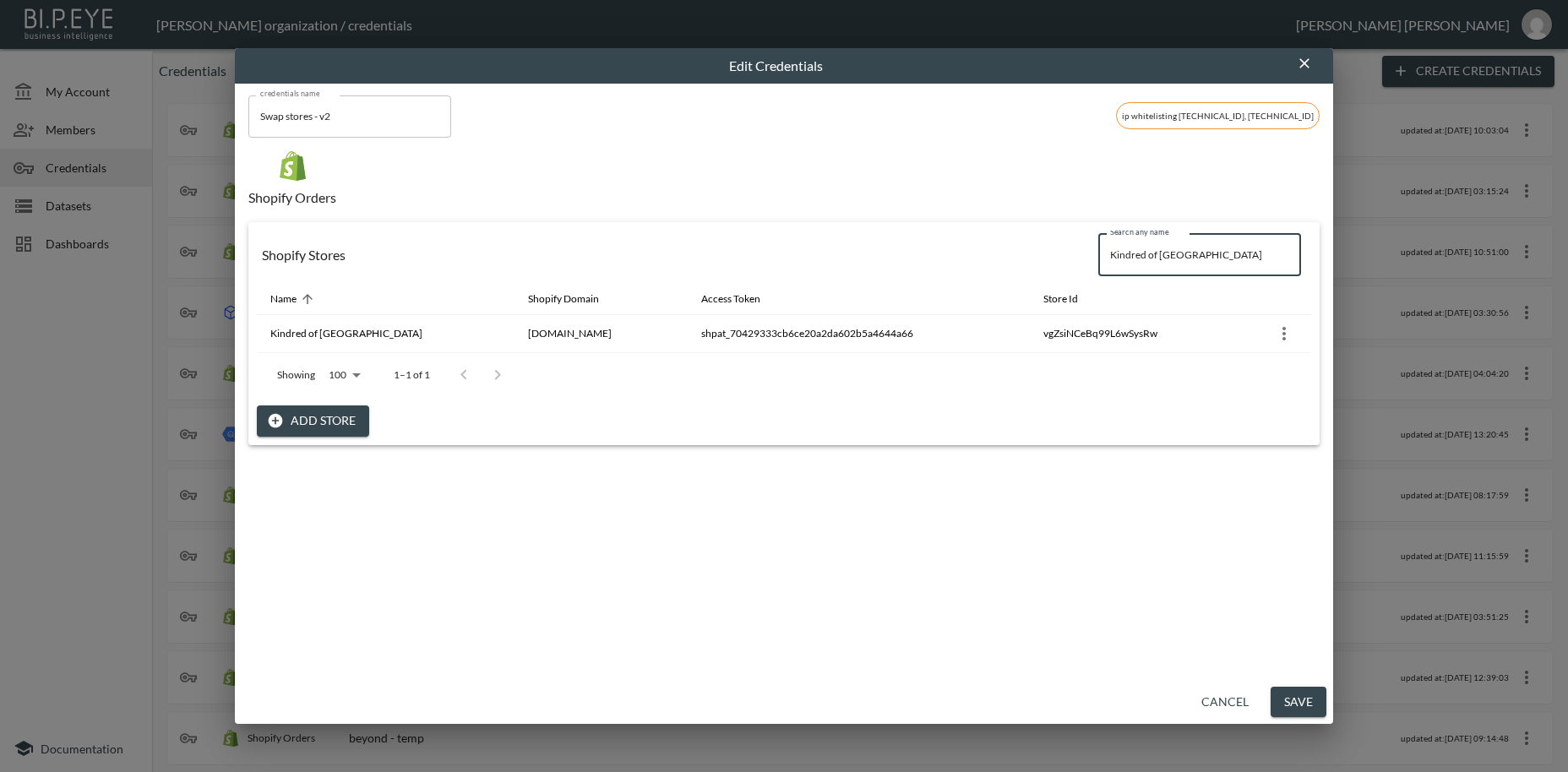
drag, startPoint x: 1198, startPoint y: 256, endPoint x: 1083, endPoint y: 256, distance: 115.0
click at [1098, 256] on input "Kindred of [GEOGRAPHIC_DATA]" at bounding box center [1199, 255] width 203 height 42
paste input "Air & Grace"
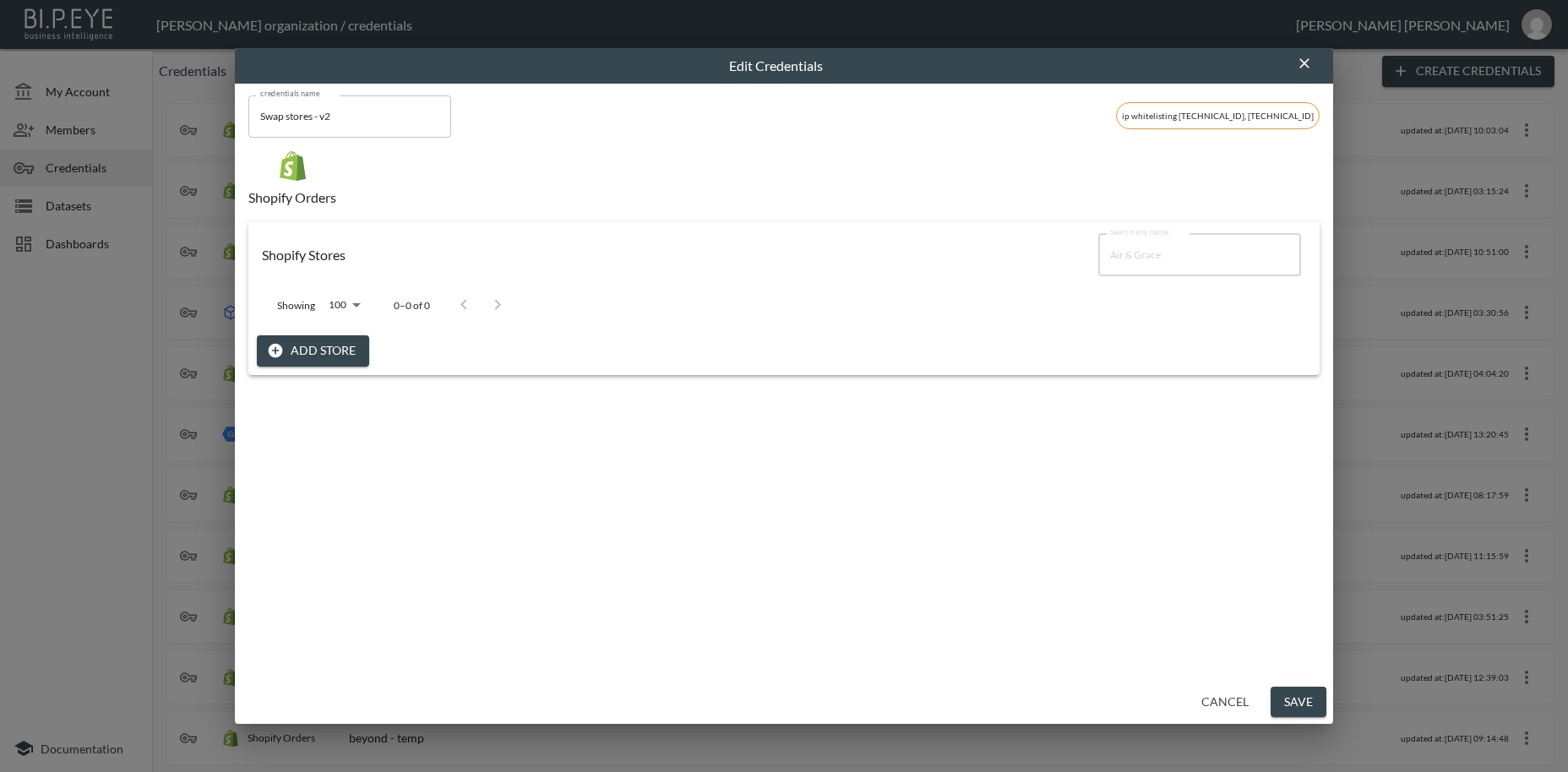
type input "Air & Grace"
click at [322, 353] on button "Add Store" at bounding box center [313, 350] width 113 height 31
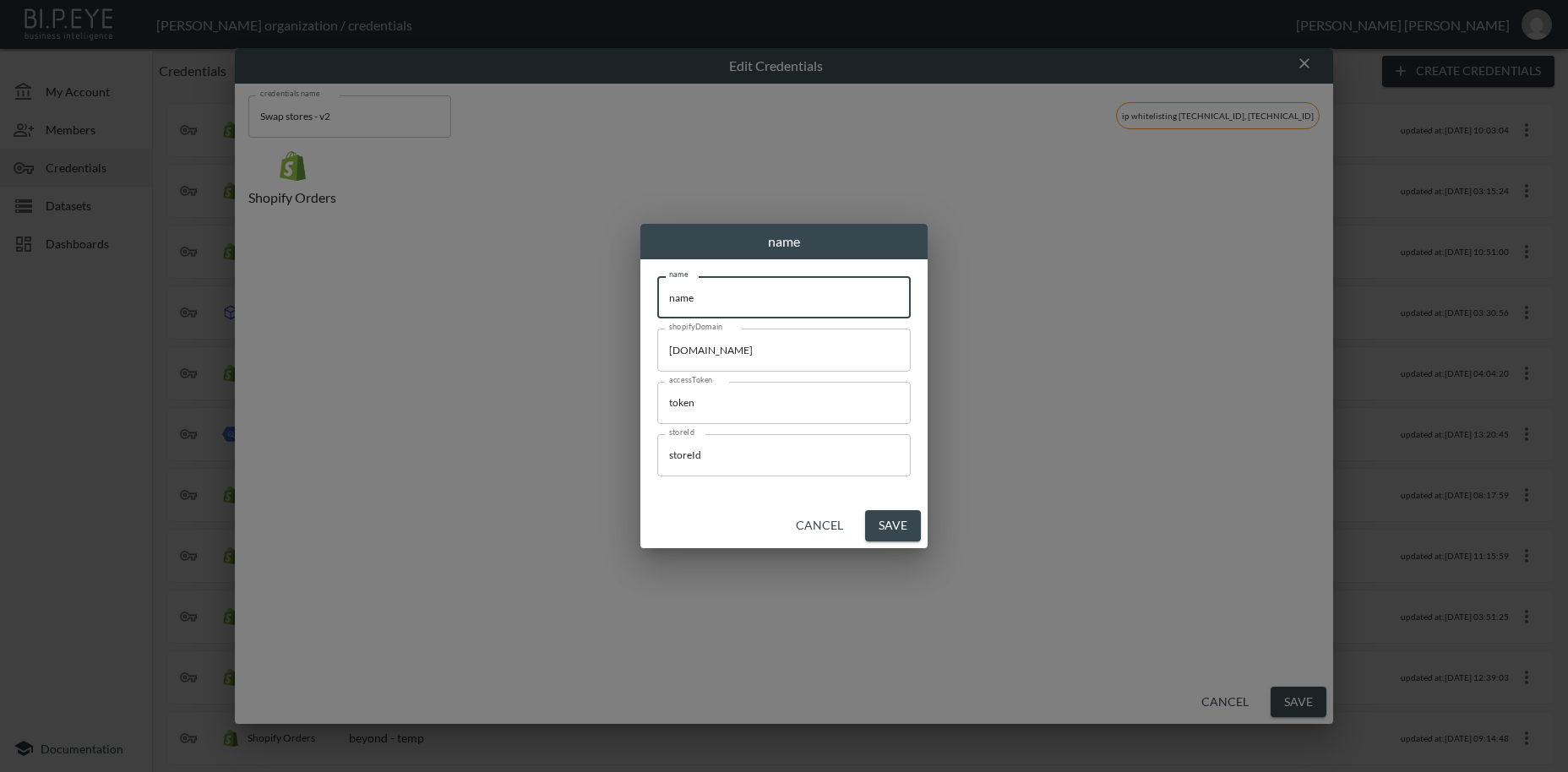
drag, startPoint x: 732, startPoint y: 297, endPoint x: 590, endPoint y: 282, distance: 142.8
click at [658, 282] on input "name" at bounding box center [784, 297] width 254 height 42
paste input "Air & Grac"
type input "Air & Grace"
drag, startPoint x: 803, startPoint y: 350, endPoint x: 689, endPoint y: 426, distance: 137.0
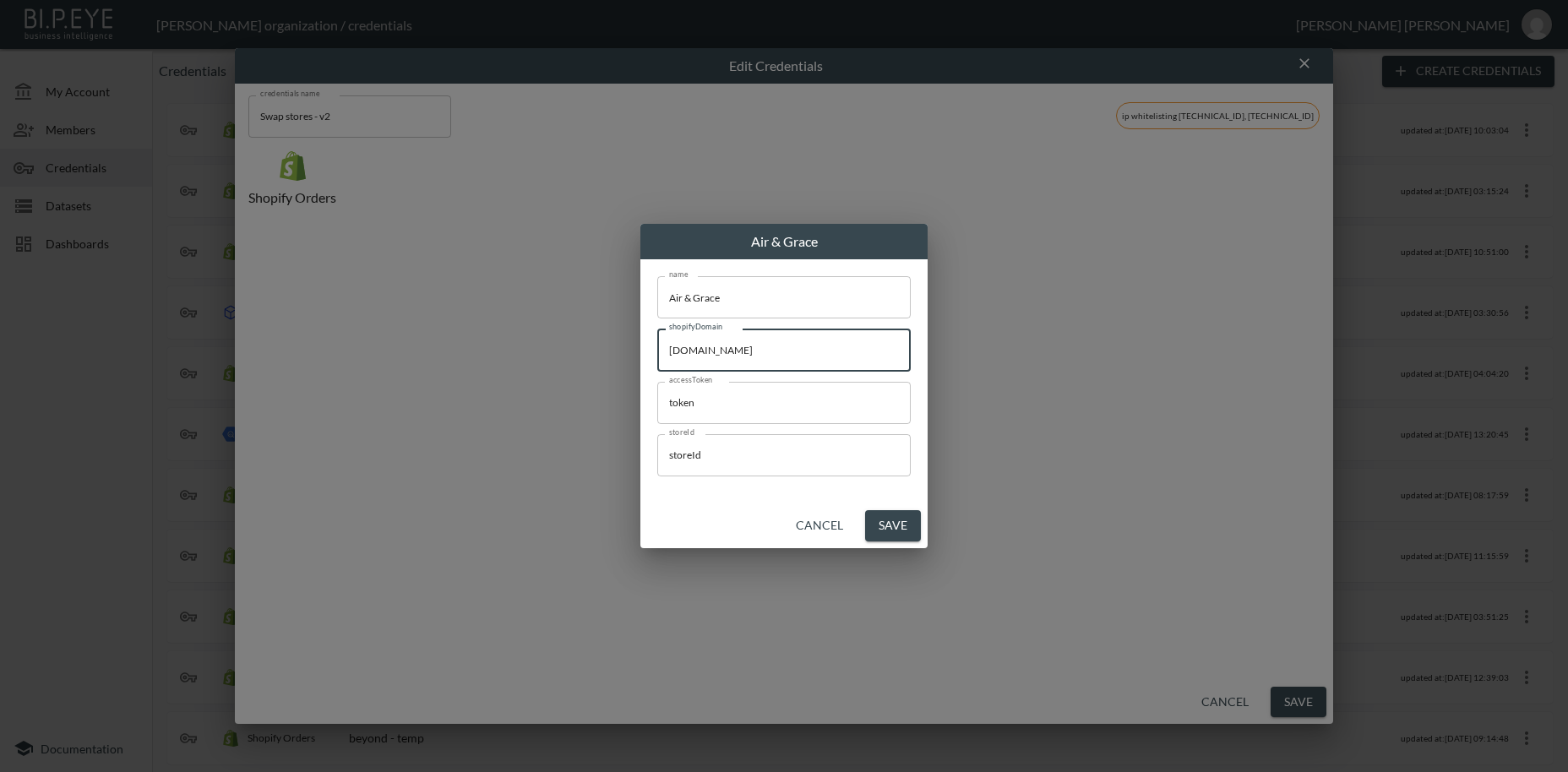
click at [658, 351] on input "[DOMAIN_NAME]" at bounding box center [784, 349] width 254 height 42
paste input "air-grace-[GEOGRAPHIC_DATA]"
type input "[DOMAIN_NAME]"
drag, startPoint x: 752, startPoint y: 407, endPoint x: 557, endPoint y: 385, distance: 196.2
click at [658, 385] on input "token" at bounding box center [784, 402] width 254 height 42
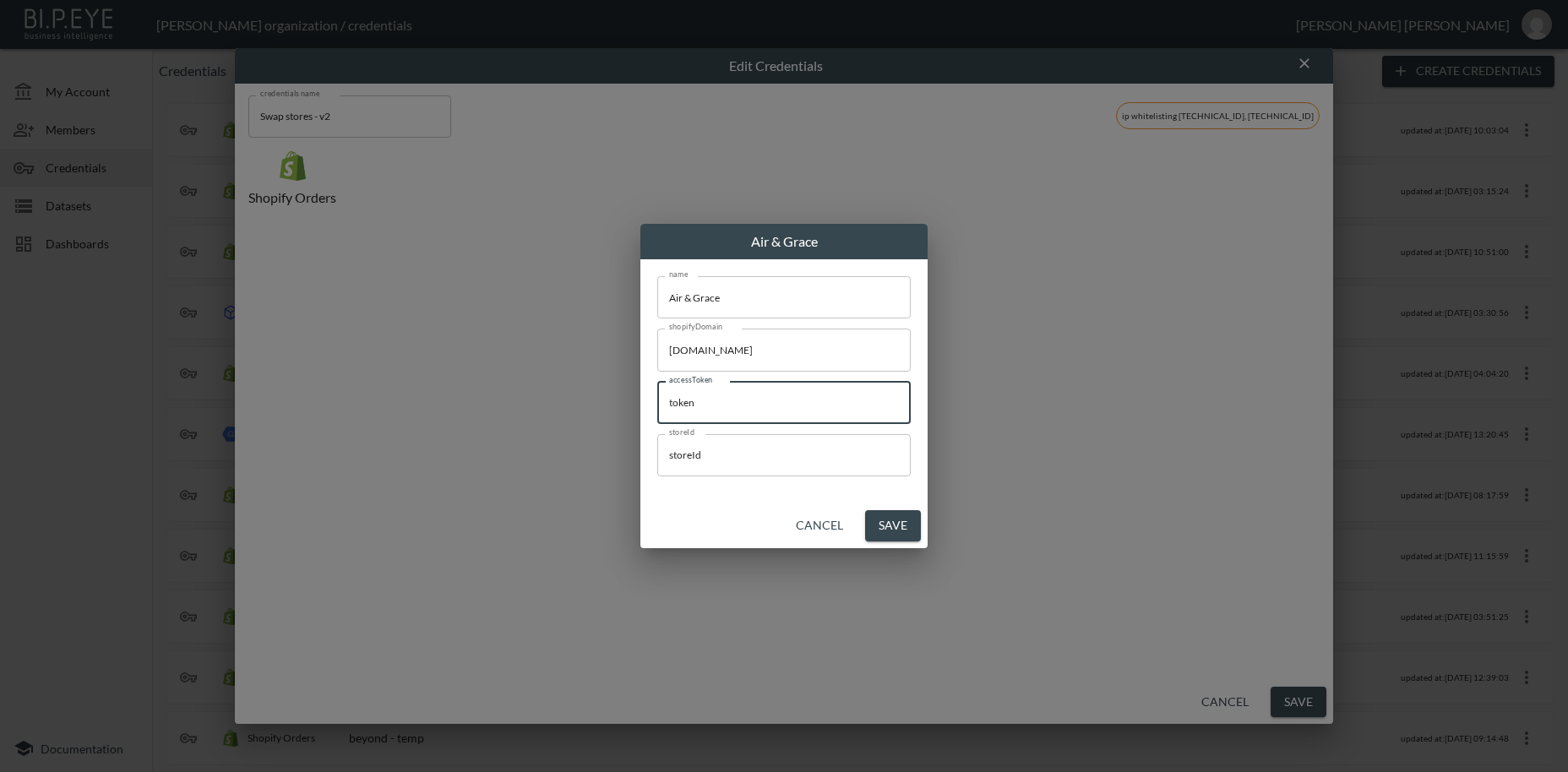
paste input "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"
type input "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"
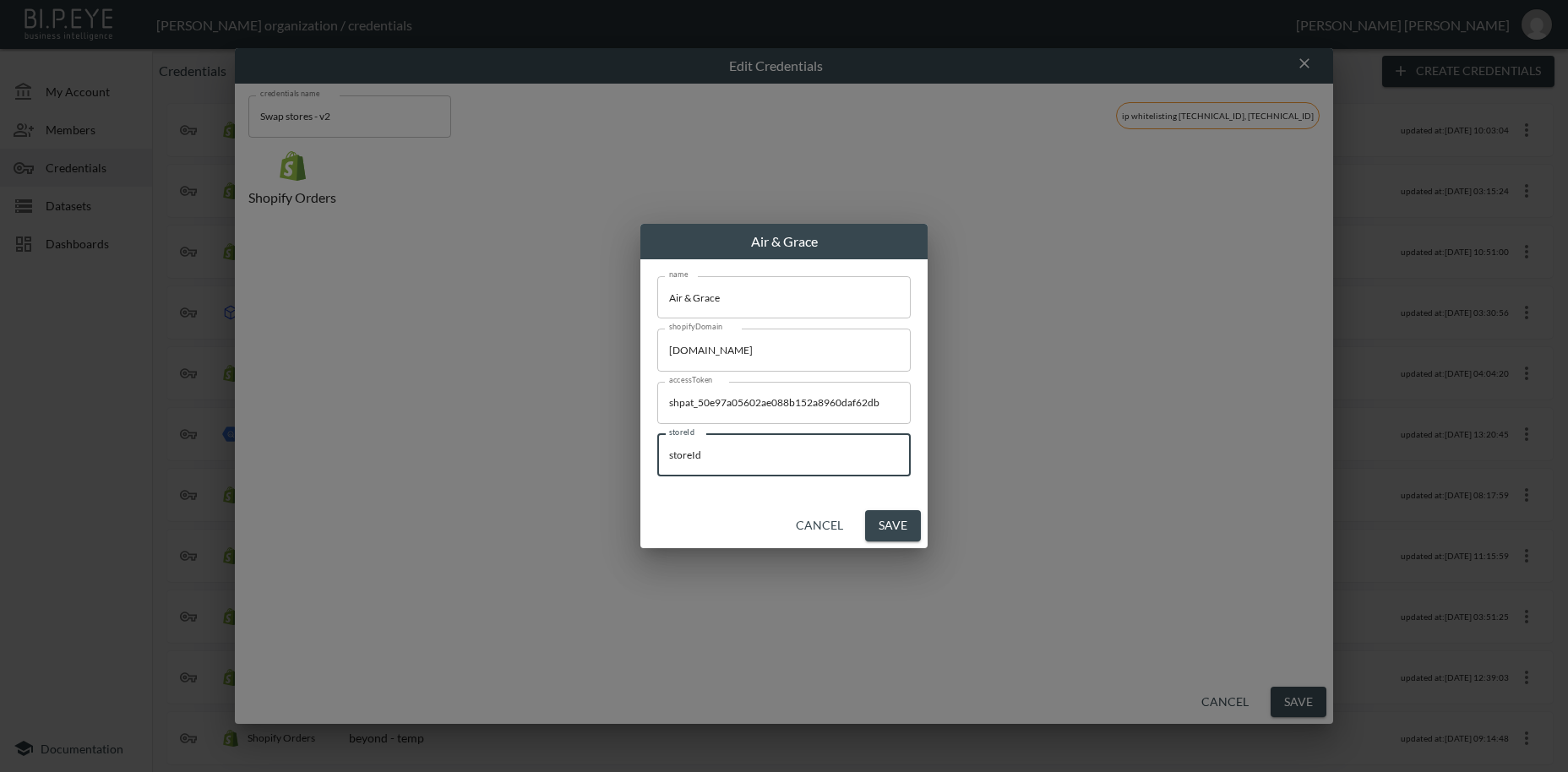
drag, startPoint x: 668, startPoint y: 449, endPoint x: 654, endPoint y: 449, distance: 14.0
click at [658, 449] on input "storeId" at bounding box center [784, 455] width 254 height 42
paste input "lK1VsgIIcimxgD1GfdwZ"
type input "lK1VsgIIcimxgD1GfdwZ"
click at [885, 524] on button "Save" at bounding box center [893, 525] width 55 height 31
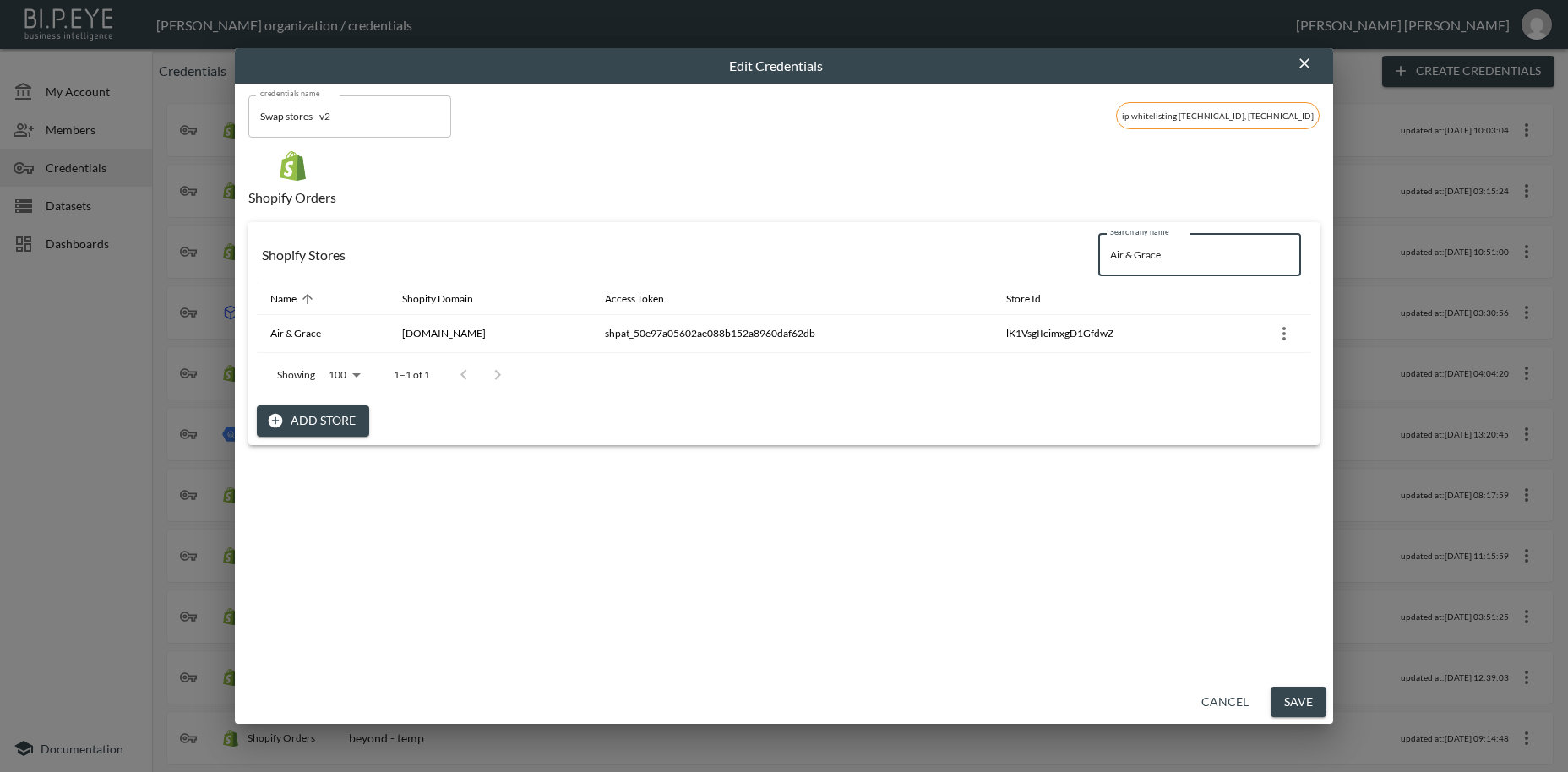
drag, startPoint x: 1197, startPoint y: 262, endPoint x: 1058, endPoint y: 250, distance: 139.5
click at [1098, 250] on input "Air & Grace" at bounding box center [1199, 255] width 203 height 42
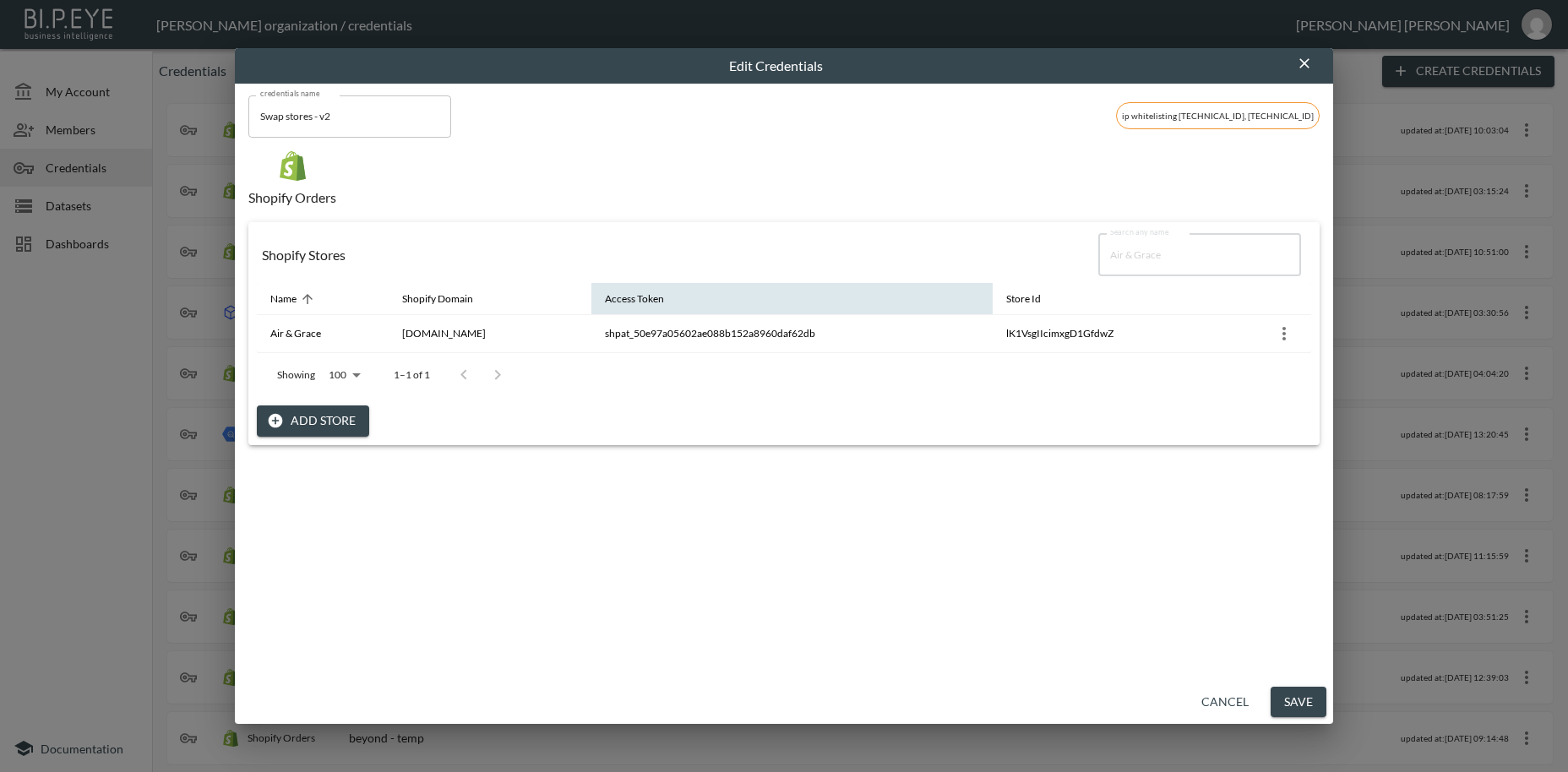
paste input "Queens of archiv"
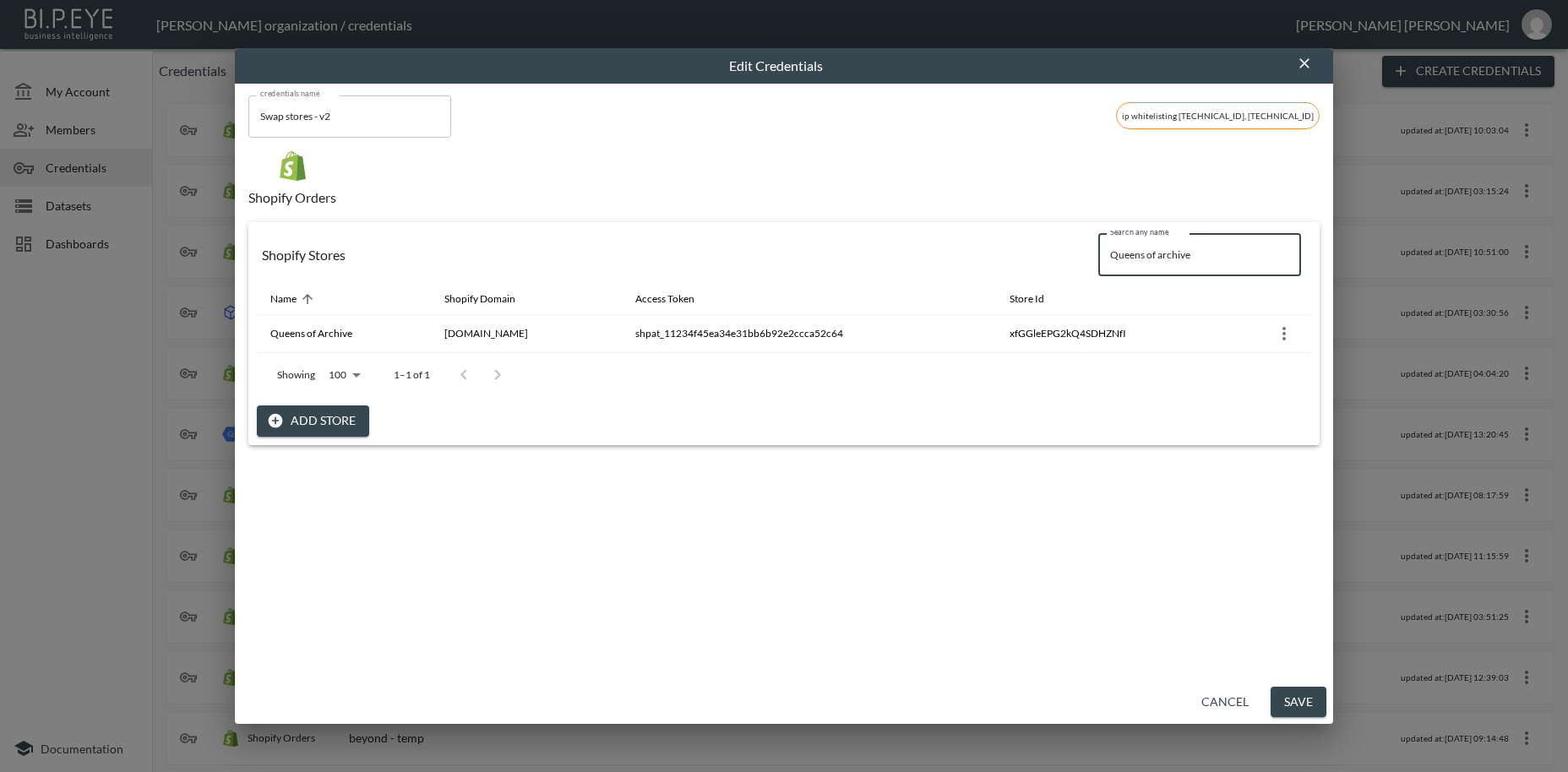
drag, startPoint x: 1205, startPoint y: 257, endPoint x: 1085, endPoint y: 246, distance: 120.5
click at [1098, 246] on input "Queens of archive" at bounding box center [1199, 255] width 203 height 42
paste input "Soho Grit"
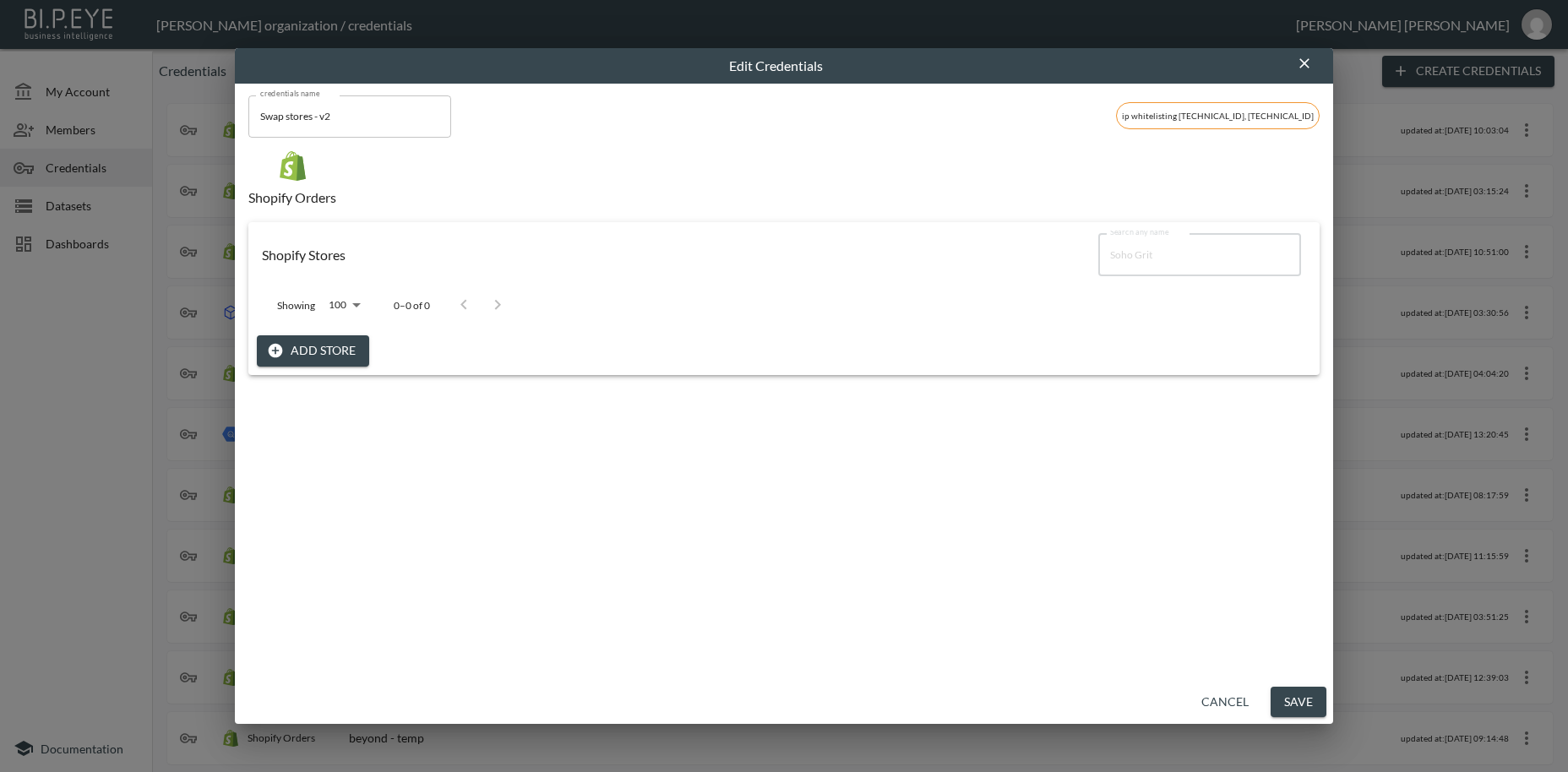
type input "Soho Grit"
click at [334, 356] on button "Add Store" at bounding box center [313, 350] width 113 height 31
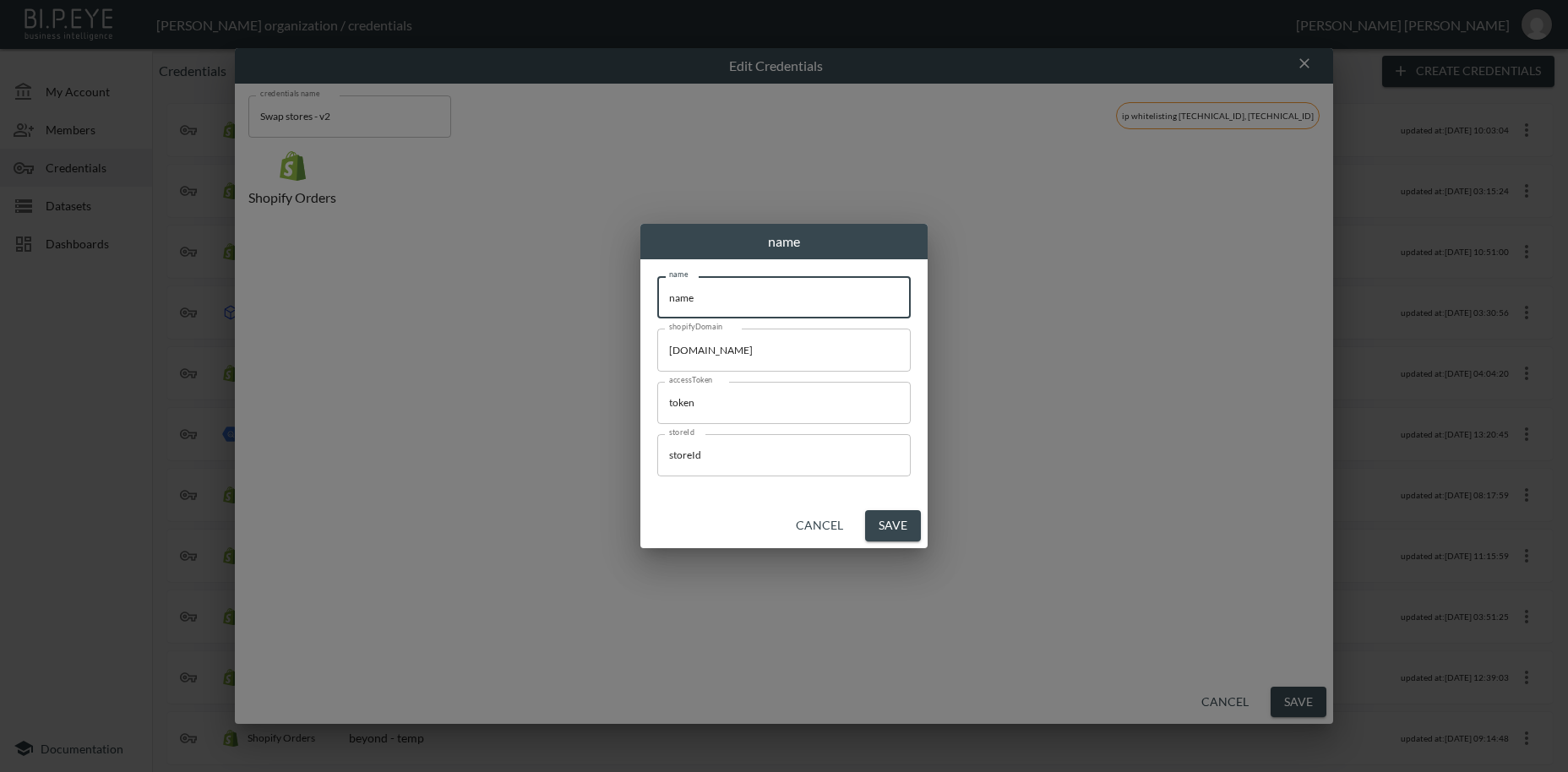
drag, startPoint x: 637, startPoint y: 294, endPoint x: 609, endPoint y: 290, distance: 28.3
click at [658, 290] on input "name" at bounding box center [784, 297] width 254 height 42
paste input "Soho Grit"
type input "Soho Grit"
drag, startPoint x: 803, startPoint y: 349, endPoint x: 637, endPoint y: 348, distance: 166.0
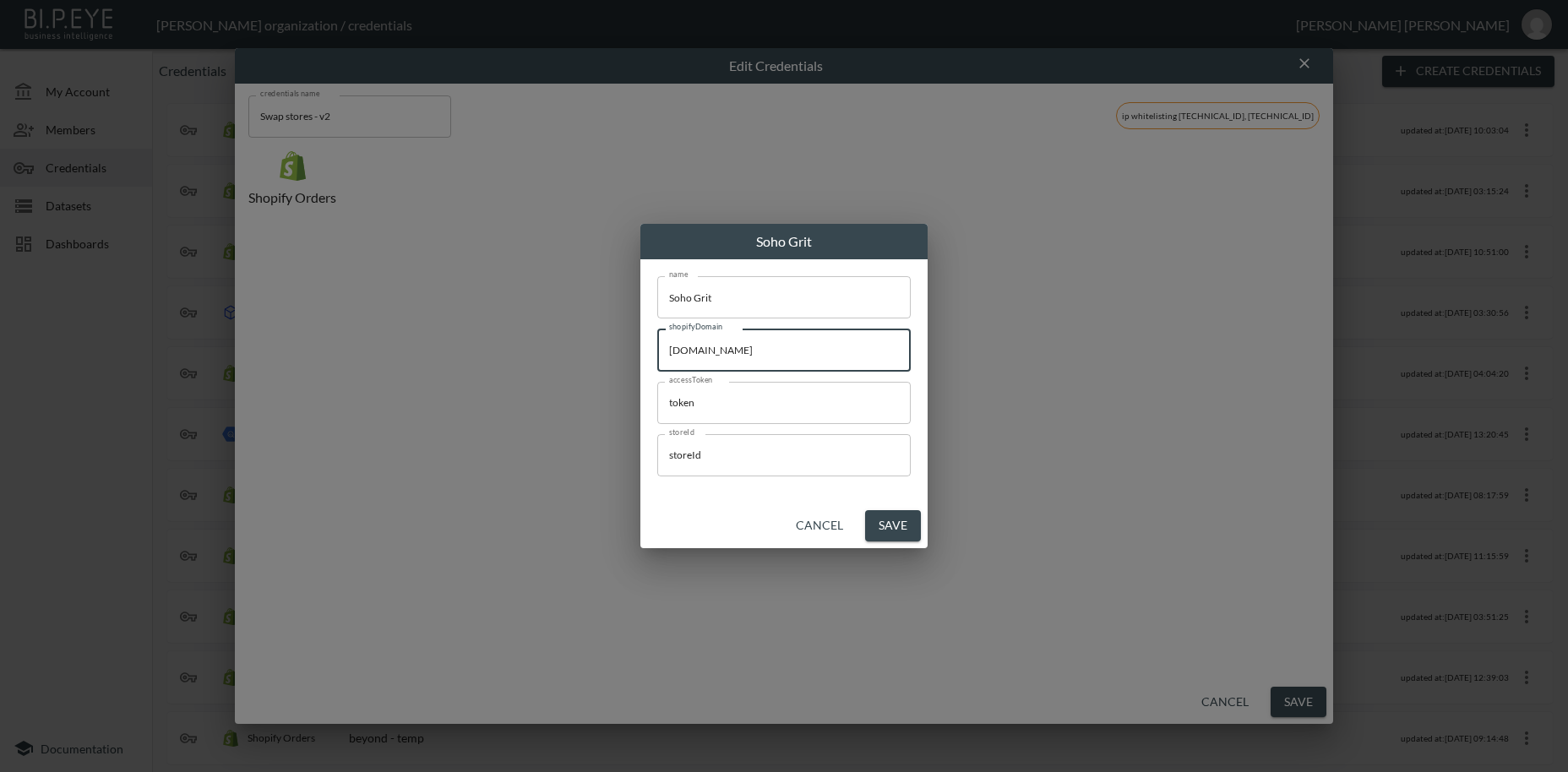
click at [658, 346] on input "[DOMAIN_NAME]" at bounding box center [784, 349] width 254 height 42
paste input "[DOMAIN_NAME][URL]"
type input "[DOMAIN_NAME][URL]"
drag, startPoint x: 671, startPoint y: 396, endPoint x: 620, endPoint y: 392, distance: 51.2
click at [658, 392] on input "token" at bounding box center [784, 402] width 254 height 42
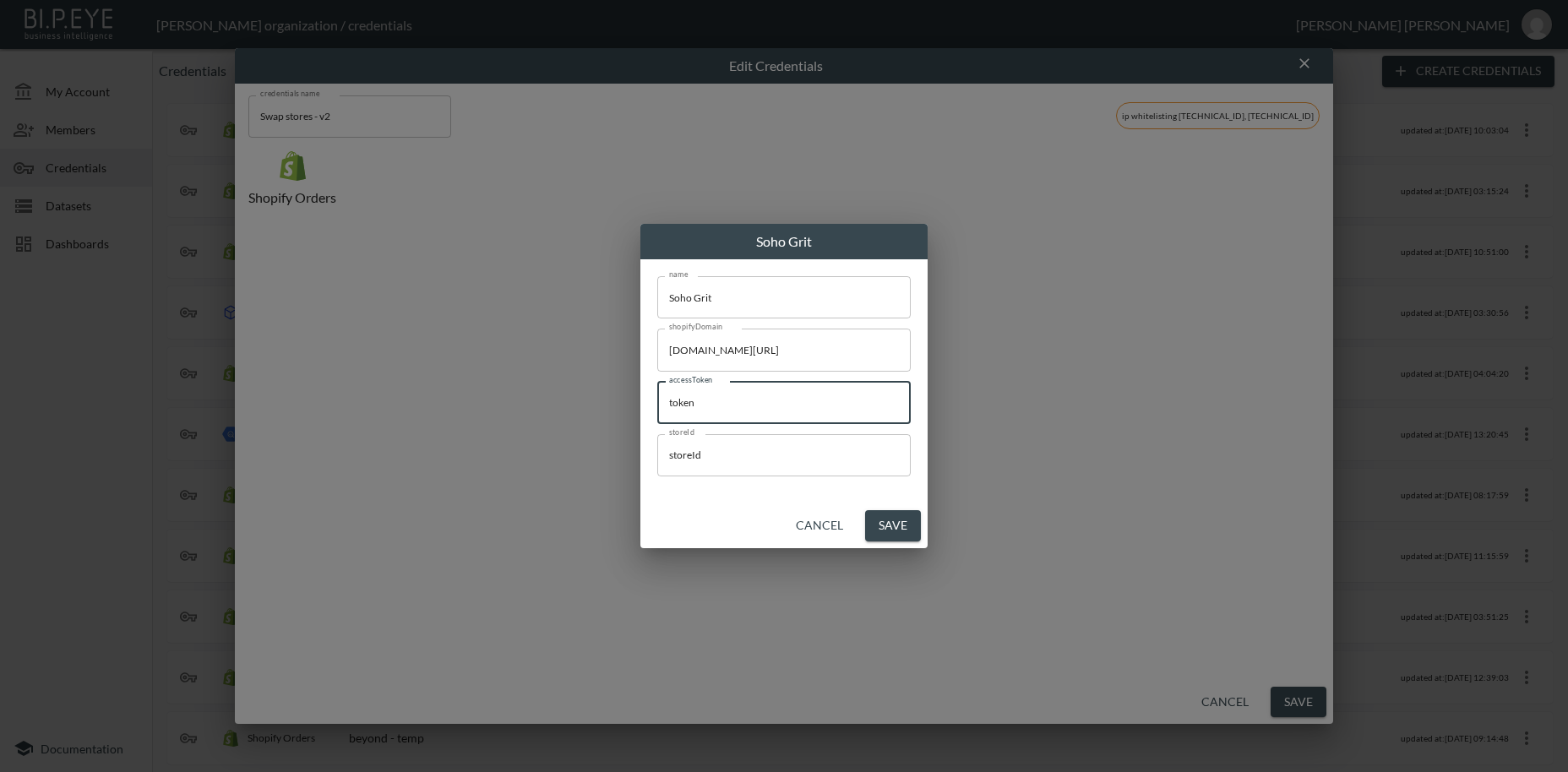
paste input "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"
type input "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"
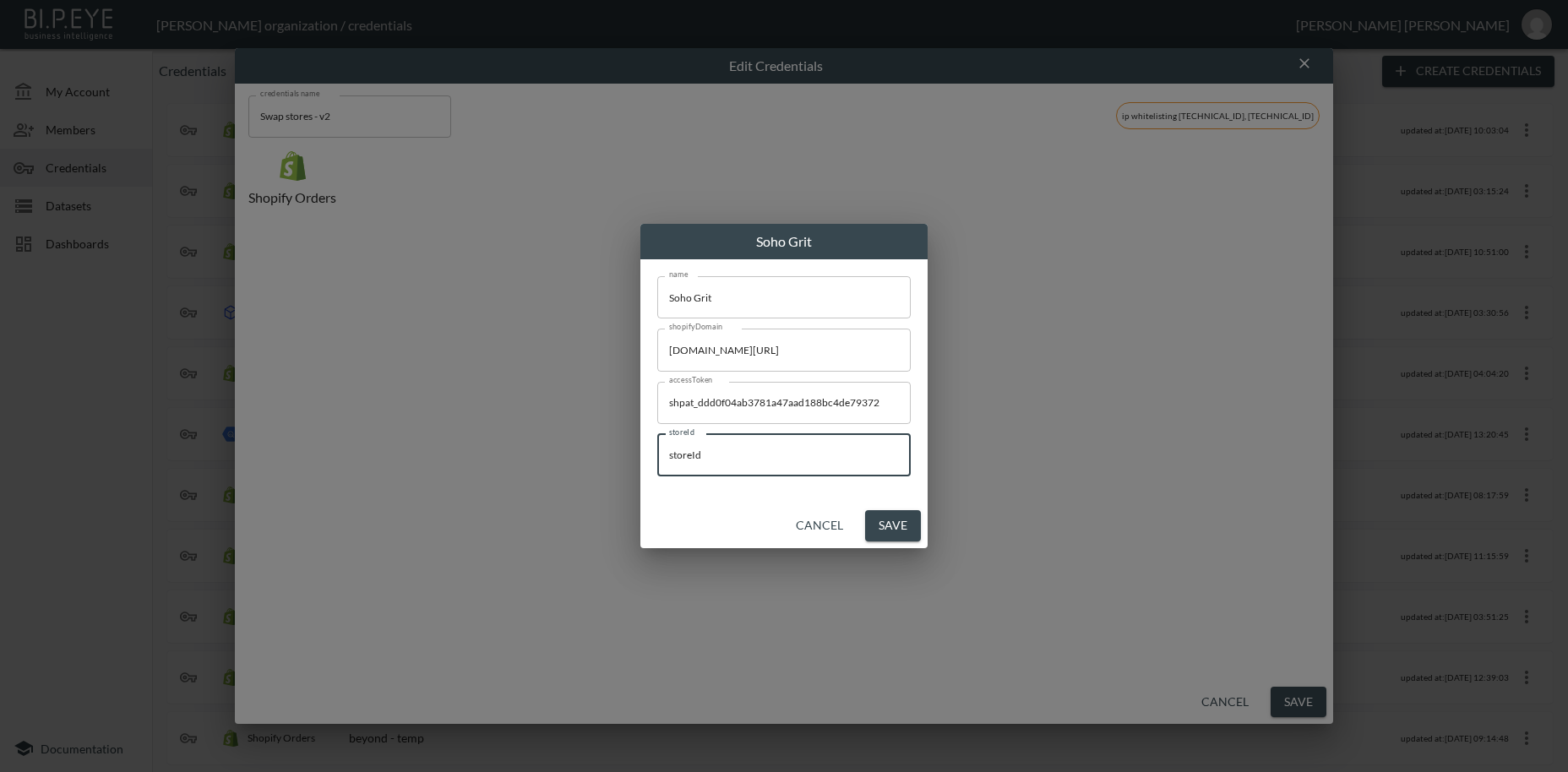
drag, startPoint x: 742, startPoint y: 456, endPoint x: 581, endPoint y: 440, distance: 161.8
click at [658, 440] on input "storeId" at bounding box center [784, 455] width 254 height 42
paste input "p5jlgCOHusHTm23kkjH2"
type input "p5jlgCOHusHTm23kkjH2"
click at [891, 530] on button "Save" at bounding box center [893, 525] width 55 height 31
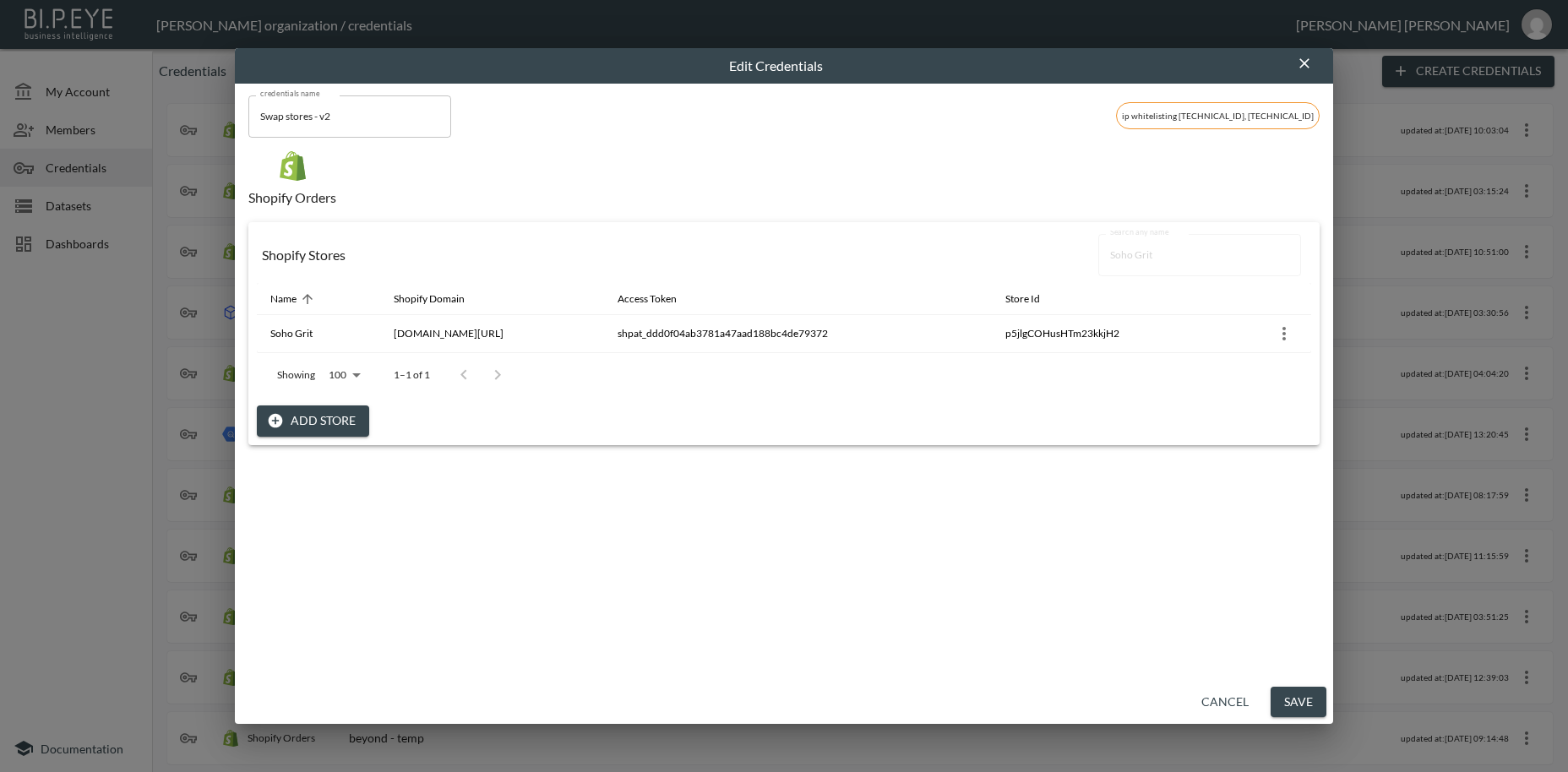
click at [1292, 706] on button "Save" at bounding box center [1298, 702] width 55 height 31
